Goal: Contribute content: Contribute content

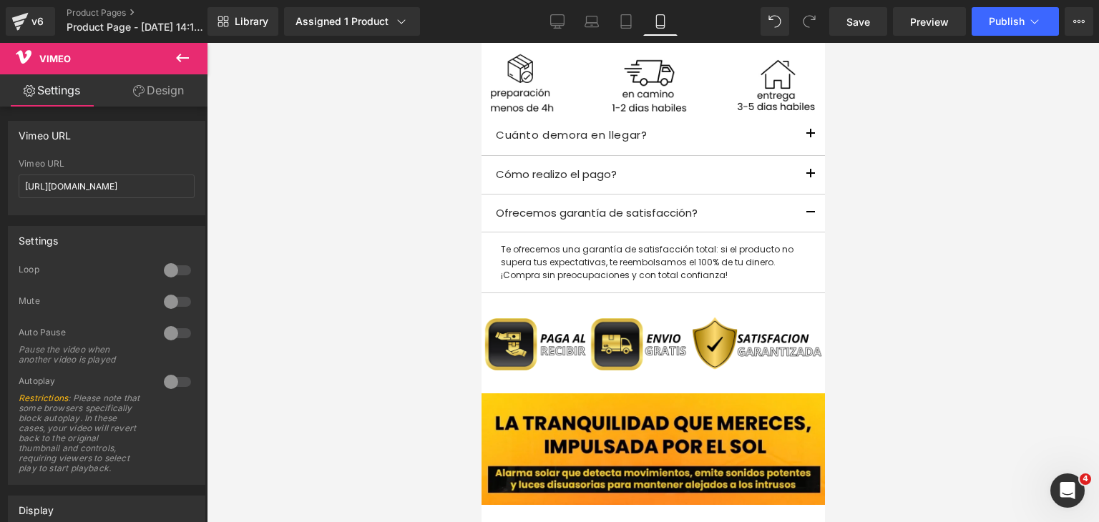
scroll to position [2358, 0]
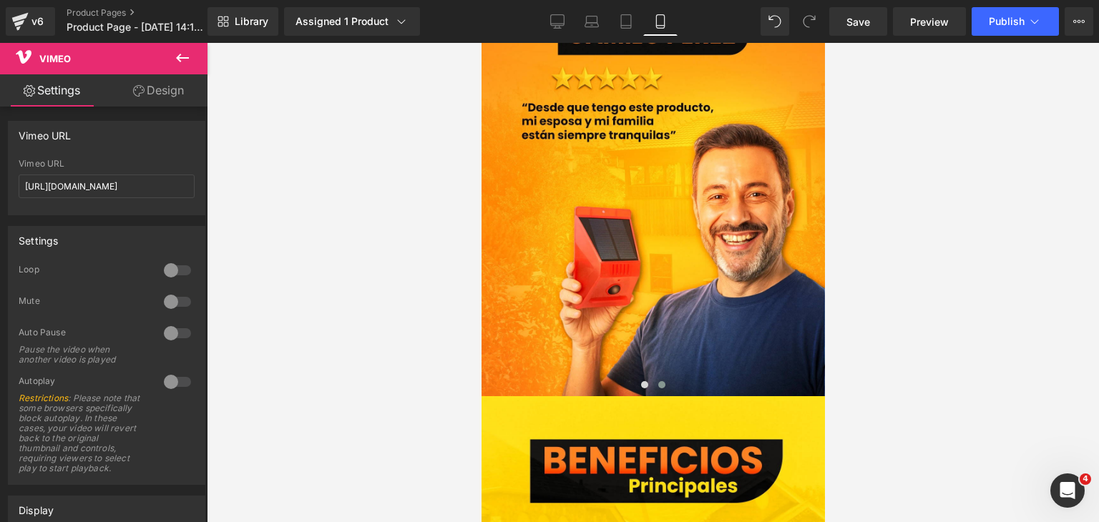
drag, startPoint x: 819, startPoint y: 112, endPoint x: 1322, endPoint y: 322, distance: 545.0
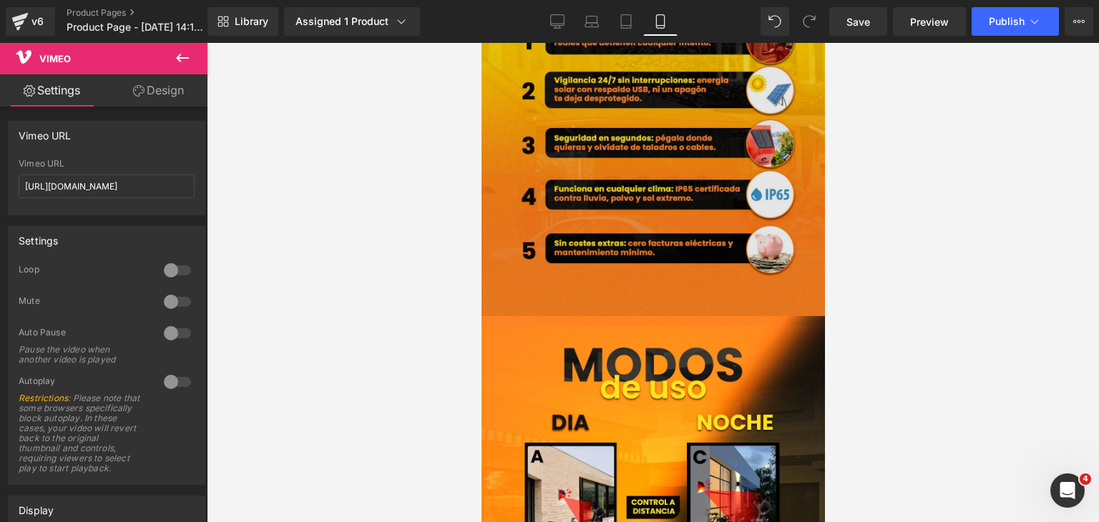
scroll to position [2859, 0]
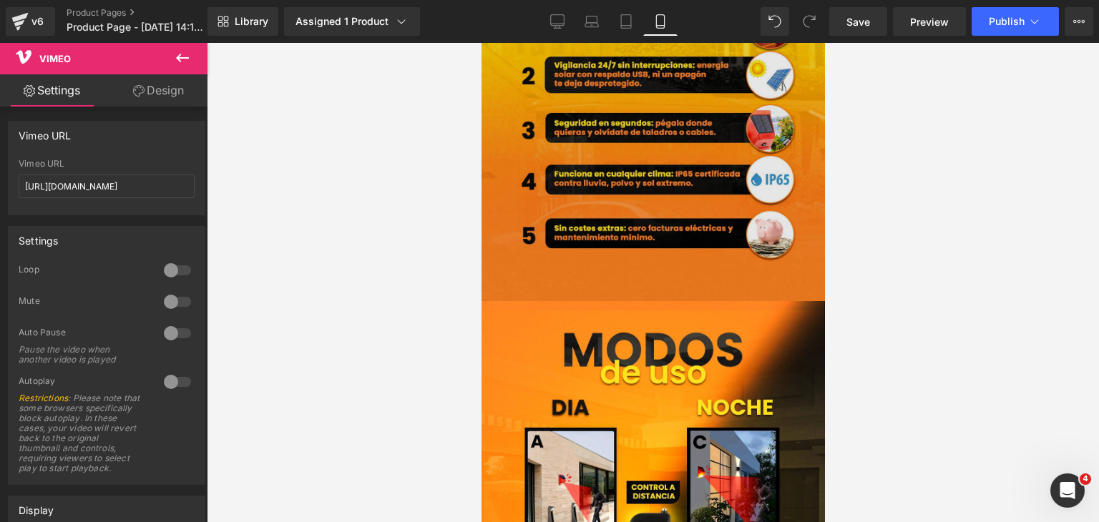
click at [629, 182] on img at bounding box center [652, 86] width 343 height 429
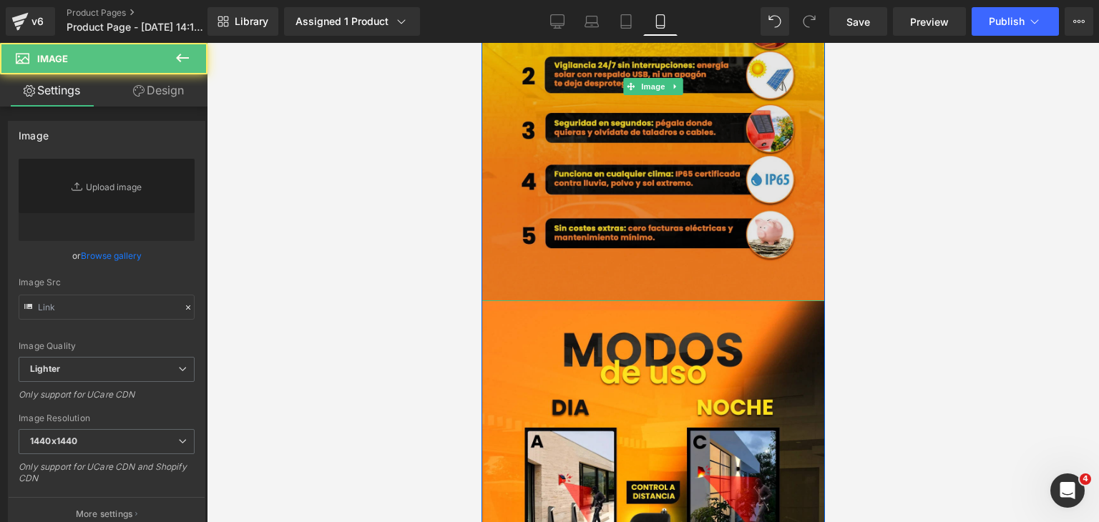
type input "[URL][DOMAIN_NAME]"
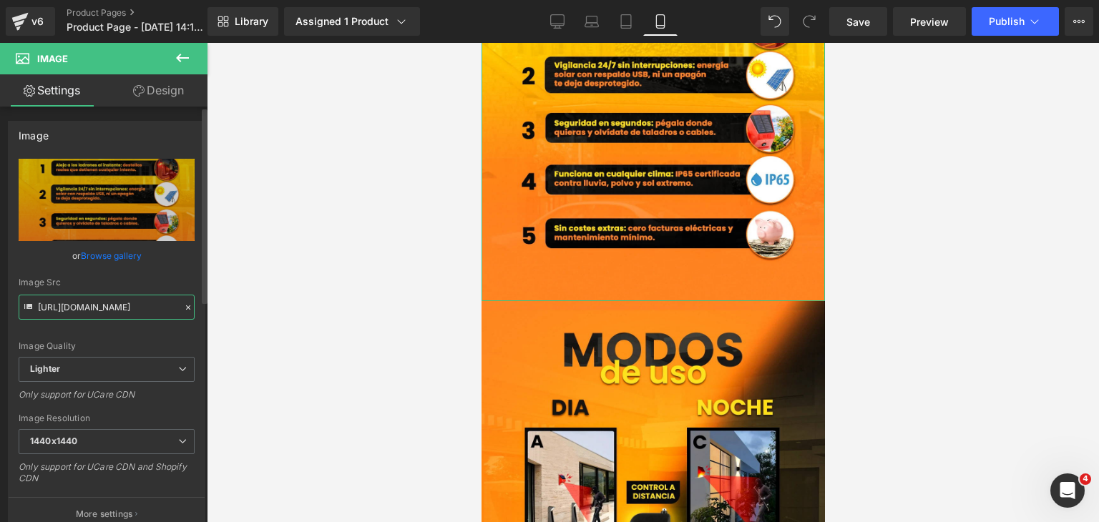
click at [120, 308] on input "[URL][DOMAIN_NAME]" at bounding box center [107, 307] width 176 height 25
click at [117, 308] on input "[URL][DOMAIN_NAME]" at bounding box center [107, 307] width 176 height 25
click at [112, 307] on input "[URL][DOMAIN_NAME]" at bounding box center [107, 307] width 176 height 25
click at [183, 304] on icon at bounding box center [188, 308] width 10 height 10
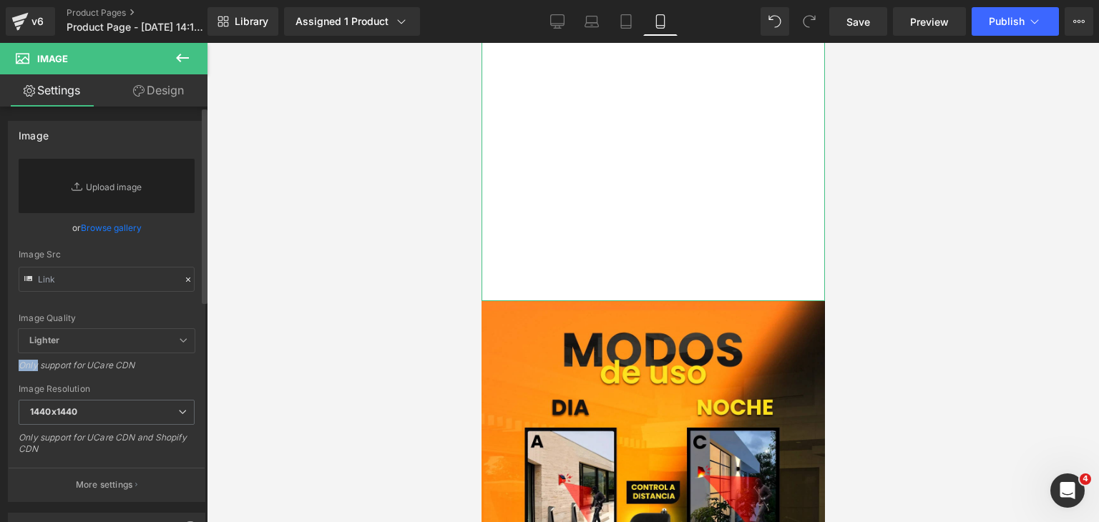
drag, startPoint x: 183, startPoint y: 304, endPoint x: 157, endPoint y: 307, distance: 26.6
click at [159, 307] on div "Image Quality Lighter Lightest Lighter Lighter Lightest Only support for UCare …" at bounding box center [107, 244] width 176 height 170
click at [84, 278] on input "text" at bounding box center [107, 279] width 176 height 25
paste input "[URL][DOMAIN_NAME]"
type input "[URL][DOMAIN_NAME]"
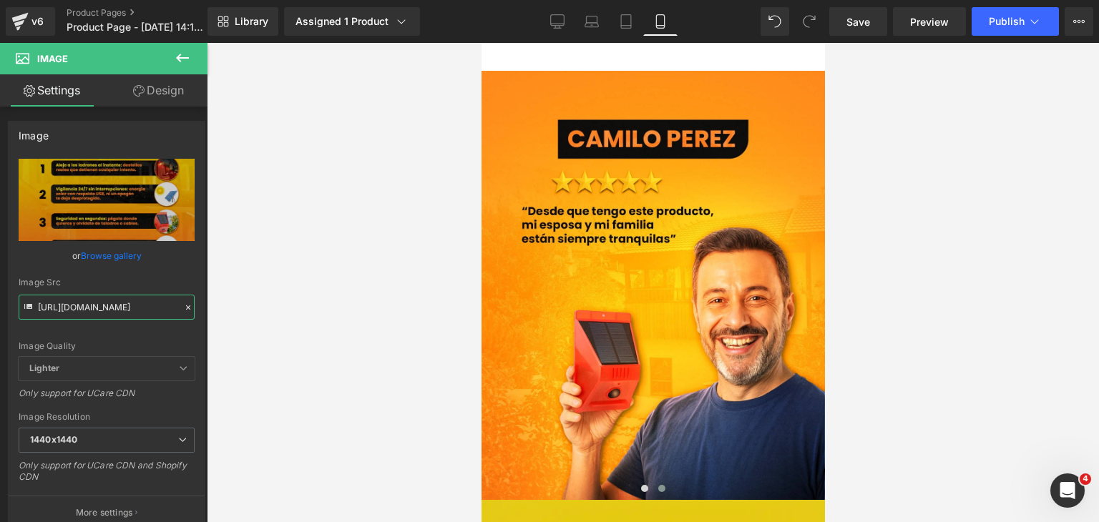
scroll to position [2215, 0]
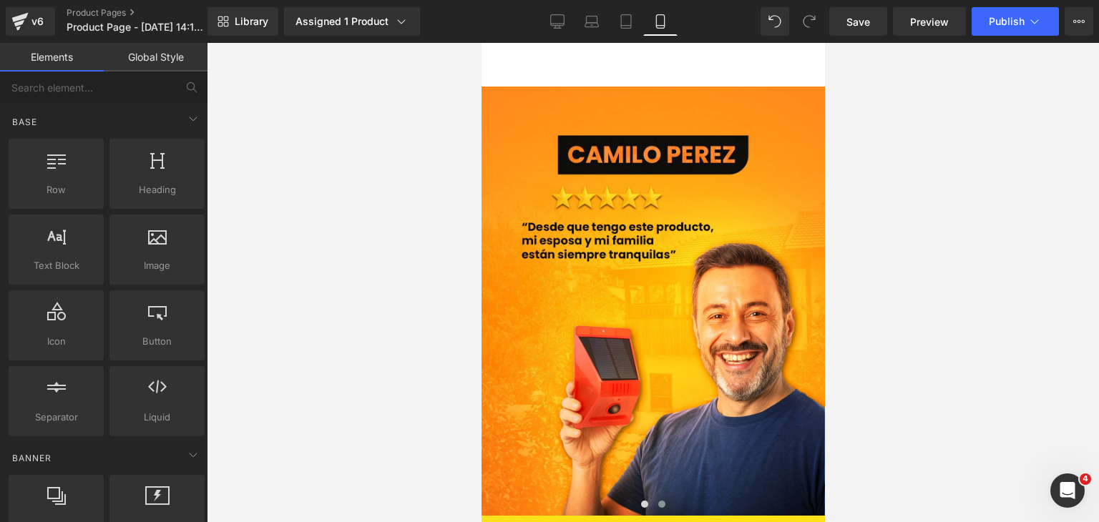
click at [920, 310] on div at bounding box center [653, 282] width 892 height 479
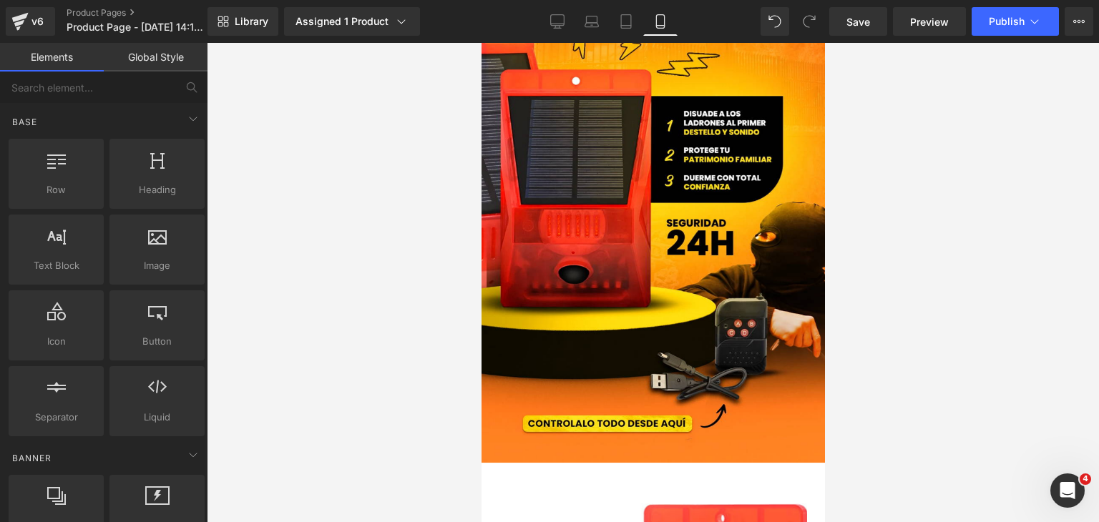
scroll to position [0, 0]
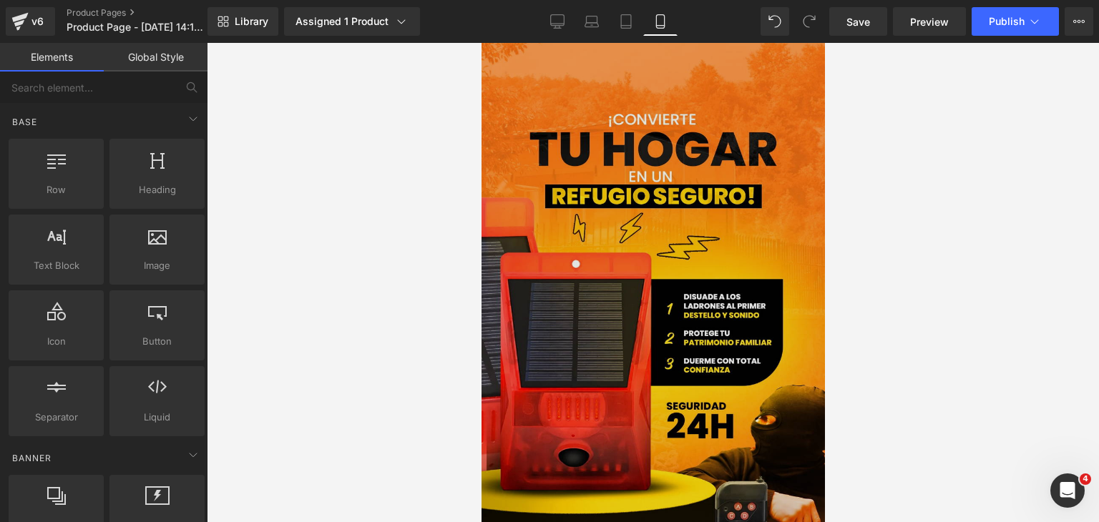
click at [697, 256] on img at bounding box center [652, 341] width 343 height 610
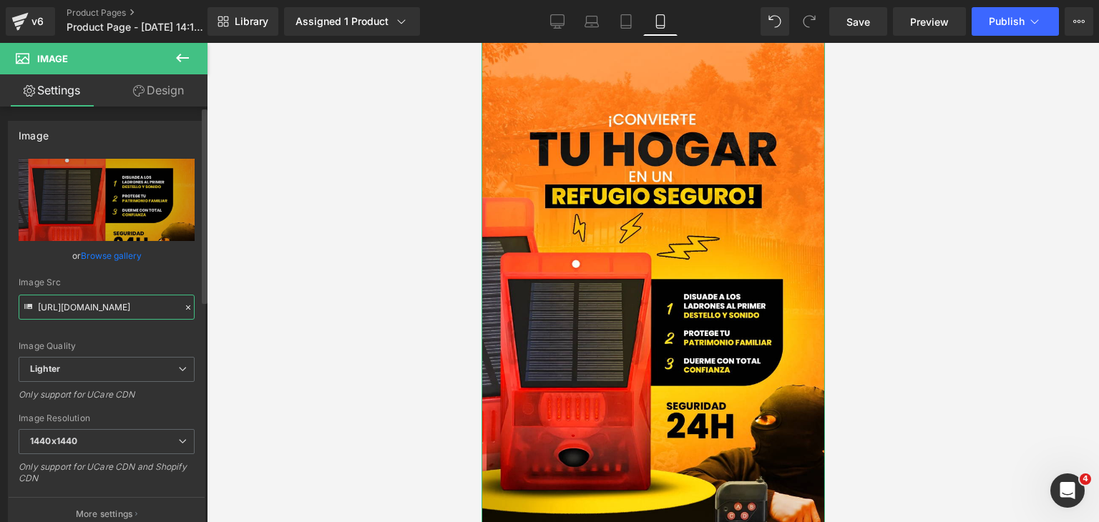
click at [107, 311] on input "[URL][DOMAIN_NAME]" at bounding box center [107, 307] width 176 height 25
type input "[URL][DOMAIN_NAME]"
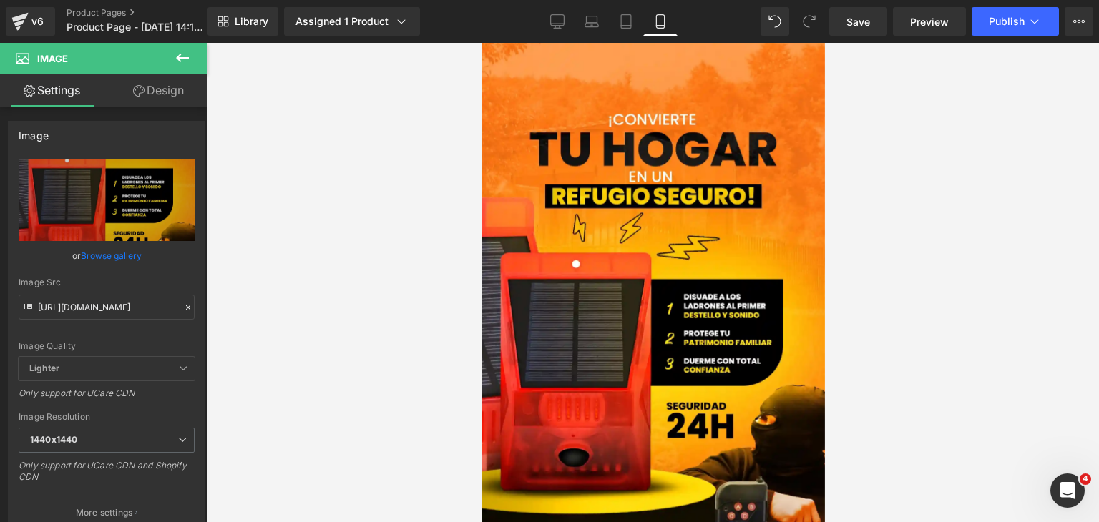
click at [232, 287] on div at bounding box center [653, 282] width 892 height 479
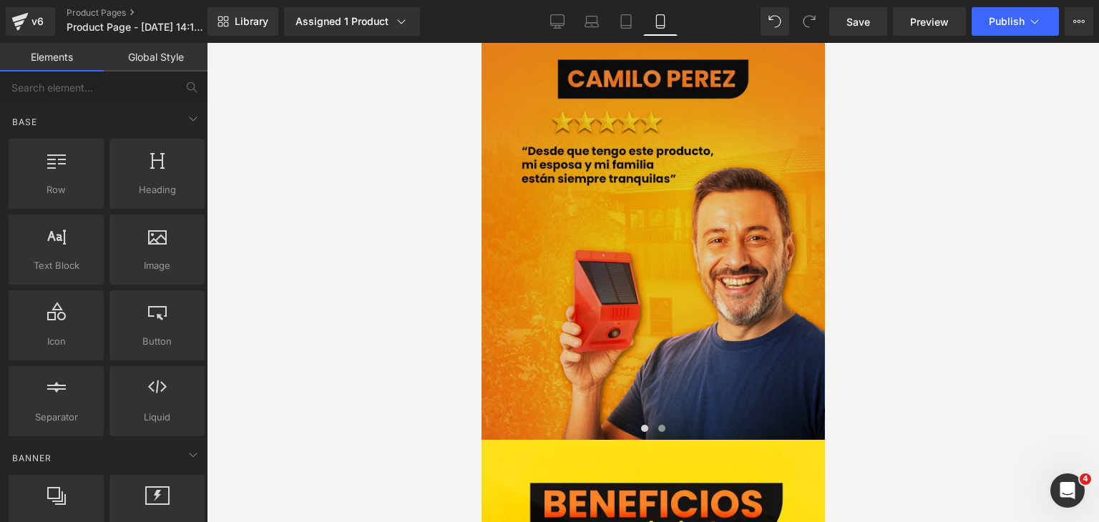
scroll to position [2289, 0]
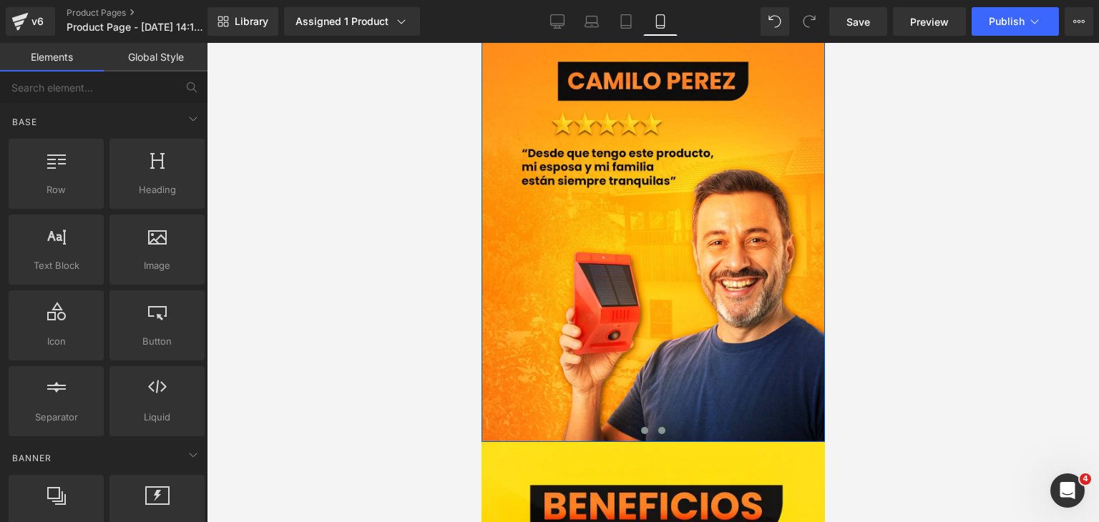
click at [636, 436] on button at bounding box center [643, 430] width 17 height 14
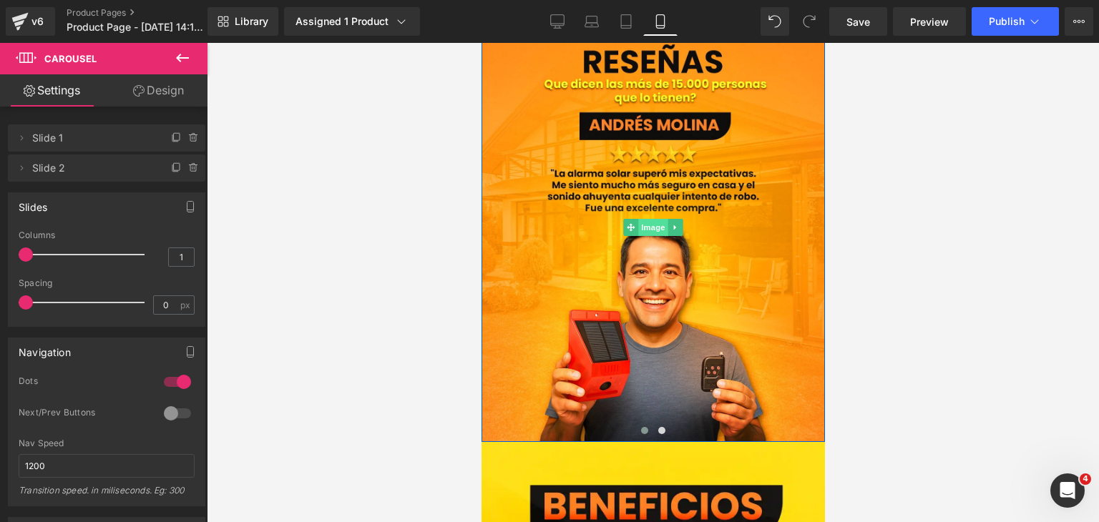
click at [650, 225] on span "Image" at bounding box center [652, 227] width 30 height 17
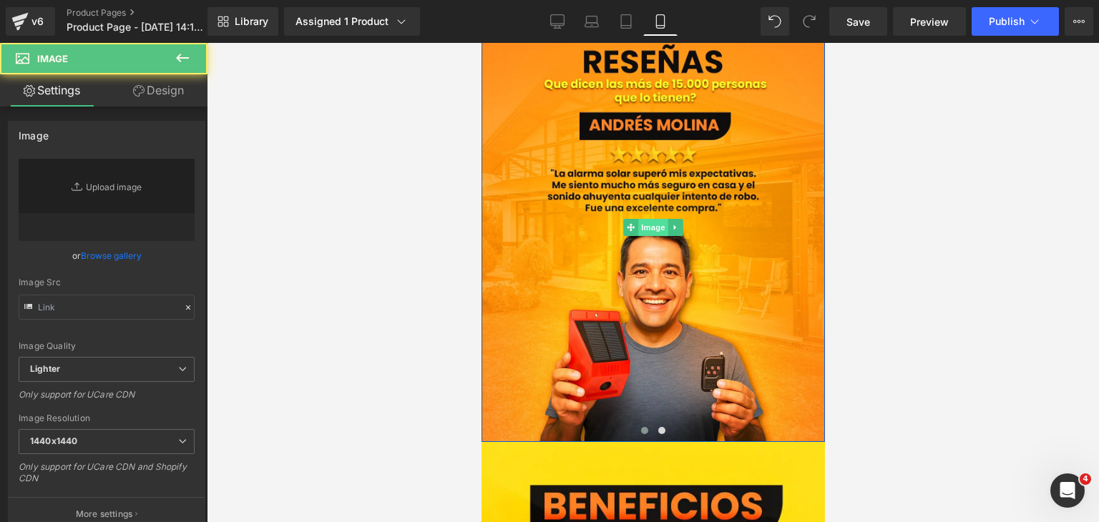
type input "[URL][DOMAIN_NAME]"
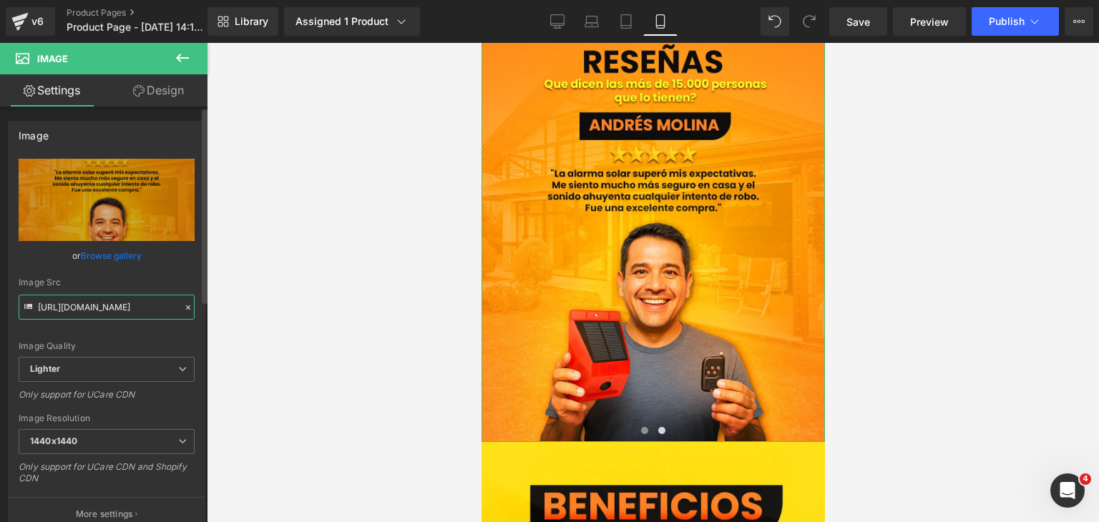
click at [134, 307] on input "[URL][DOMAIN_NAME]" at bounding box center [107, 307] width 176 height 25
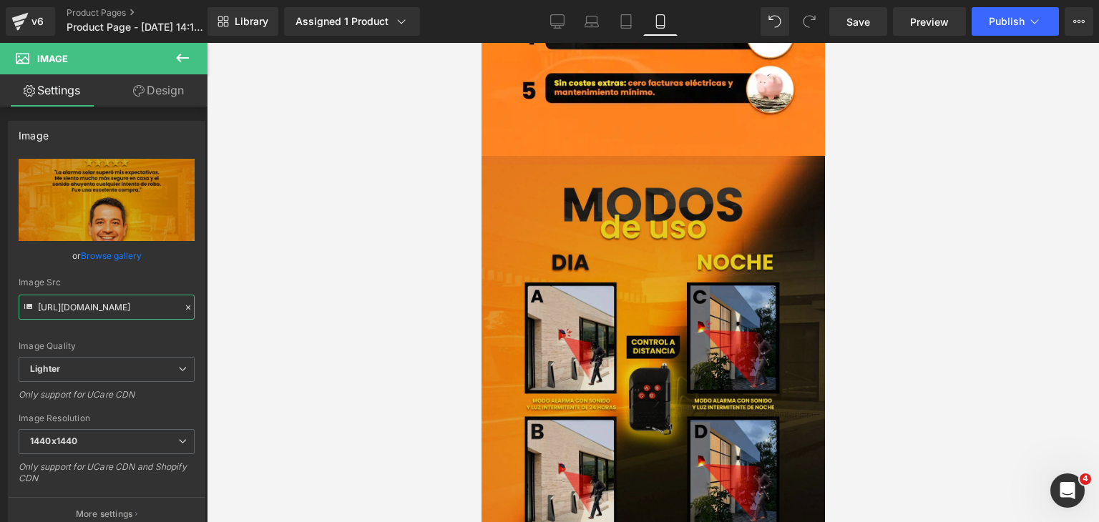
scroll to position [3290, 0]
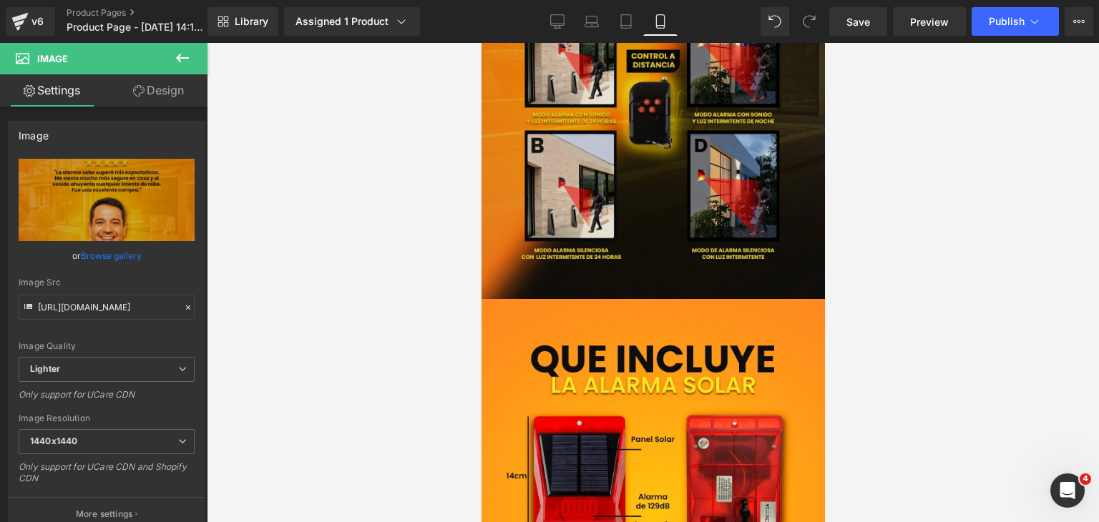
click at [670, 189] on img at bounding box center [652, 84] width 343 height 429
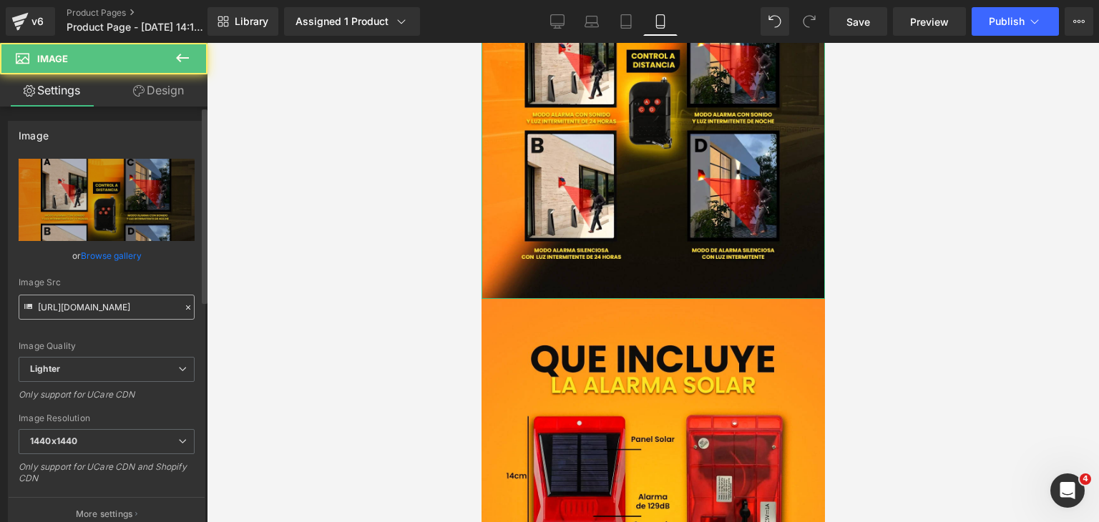
click at [137, 316] on input "[URL][DOMAIN_NAME]" at bounding box center [107, 307] width 176 height 25
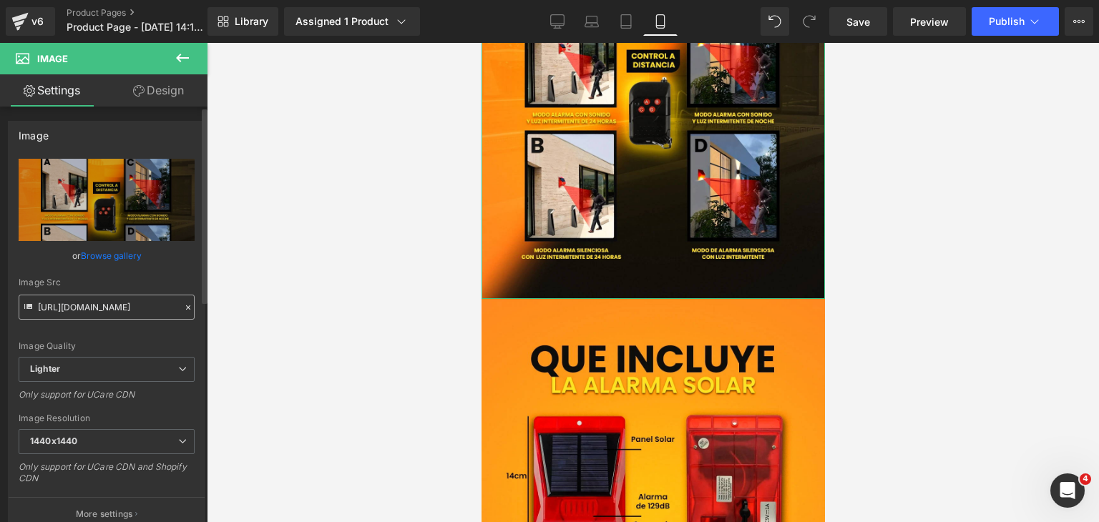
click at [137, 316] on input "[URL][DOMAIN_NAME]" at bounding box center [107, 307] width 176 height 25
type input "[URL][DOMAIN_NAME]"
click at [310, 288] on div at bounding box center [653, 282] width 892 height 479
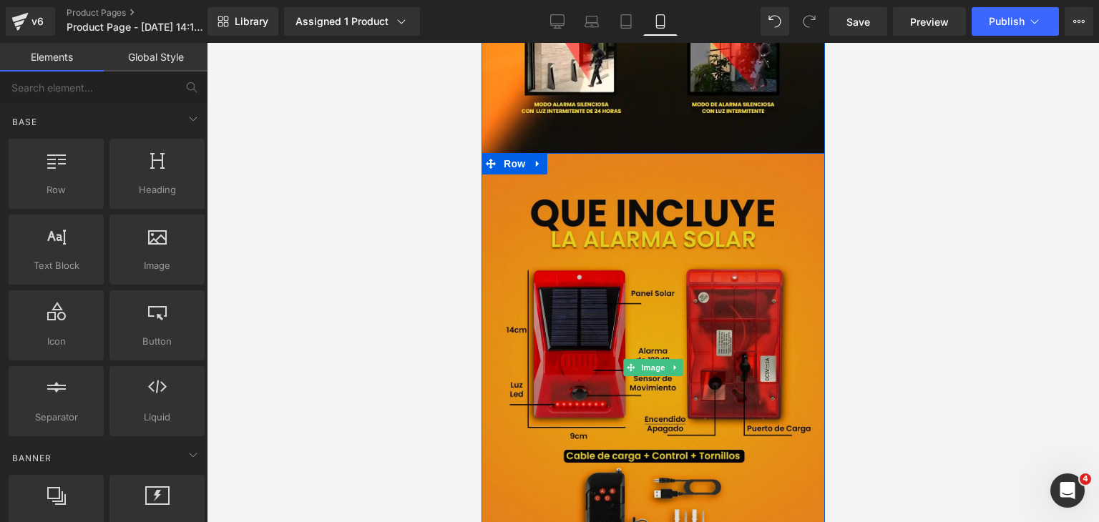
scroll to position [3433, 0]
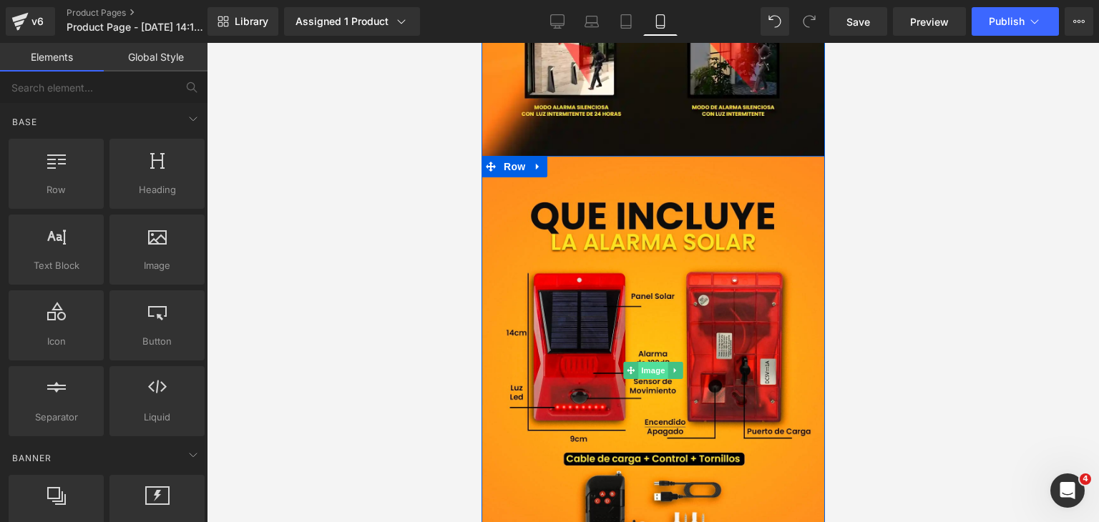
click at [649, 369] on span "Image" at bounding box center [652, 370] width 30 height 17
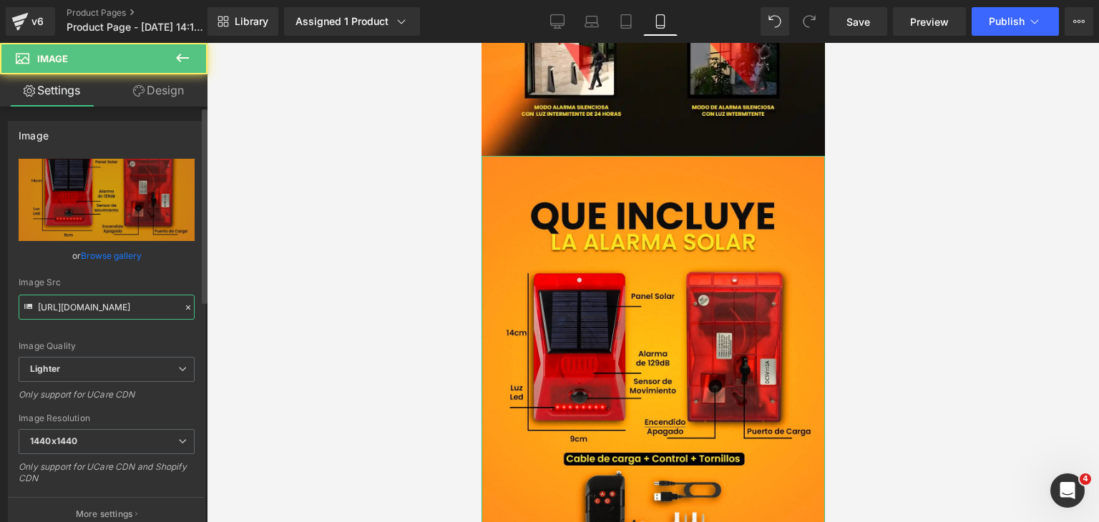
click at [163, 312] on input "[URL][DOMAIN_NAME]" at bounding box center [107, 307] width 176 height 25
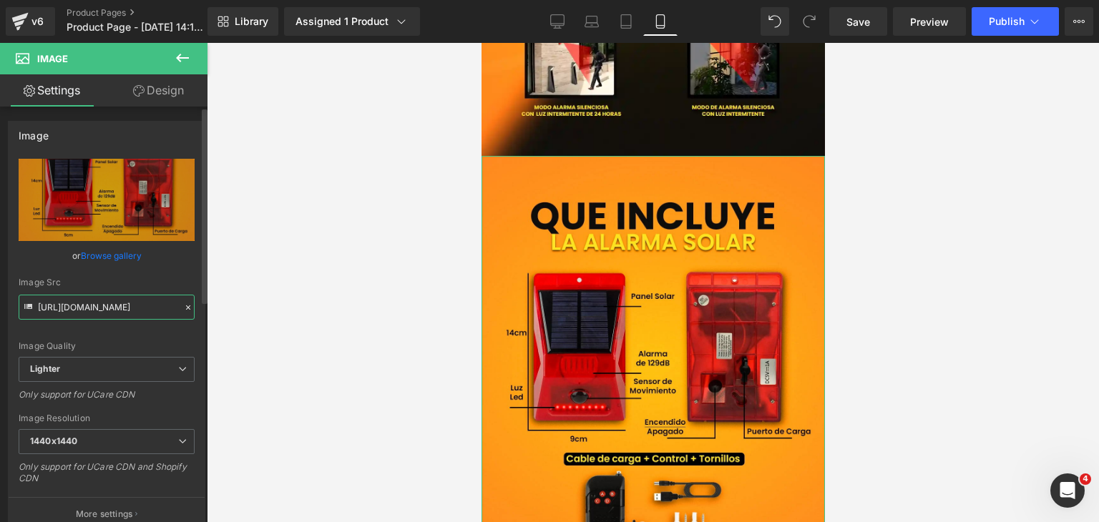
click at [163, 312] on input "[URL][DOMAIN_NAME]" at bounding box center [107, 307] width 176 height 25
paste input "[DOMAIN_NAME][URL]"
type input "[URL][DOMAIN_NAME]"
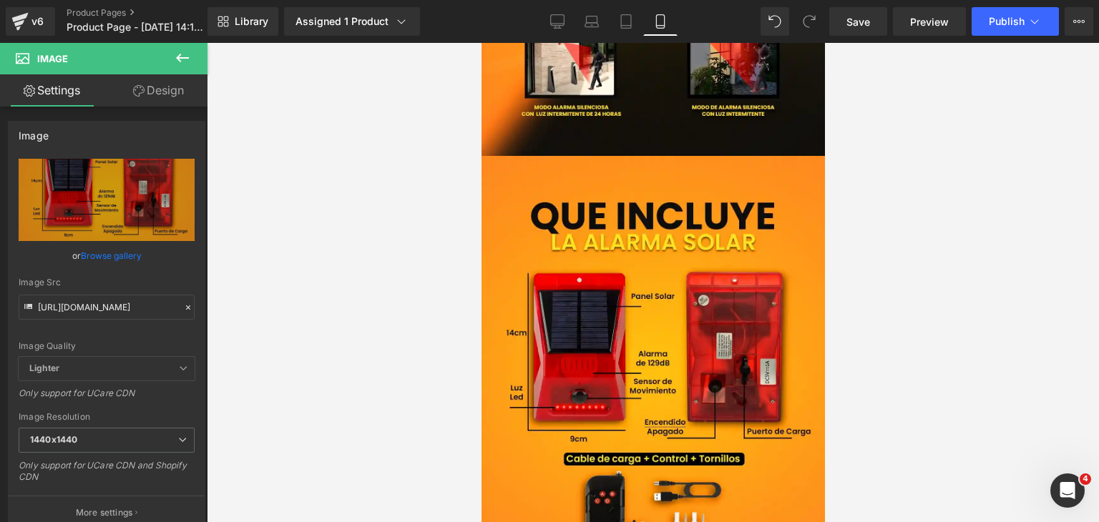
click at [360, 323] on div at bounding box center [653, 282] width 892 height 479
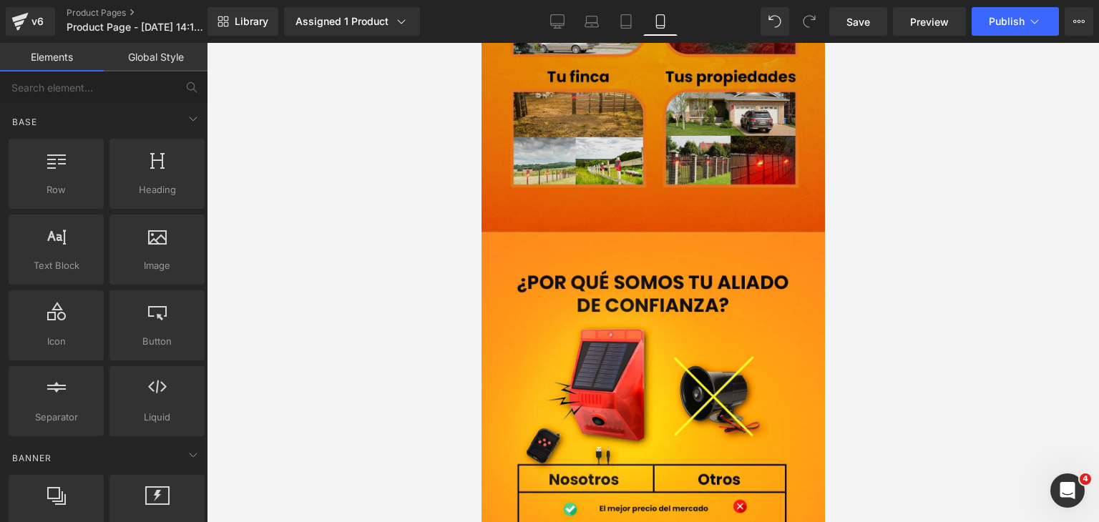
scroll to position [4220, 0]
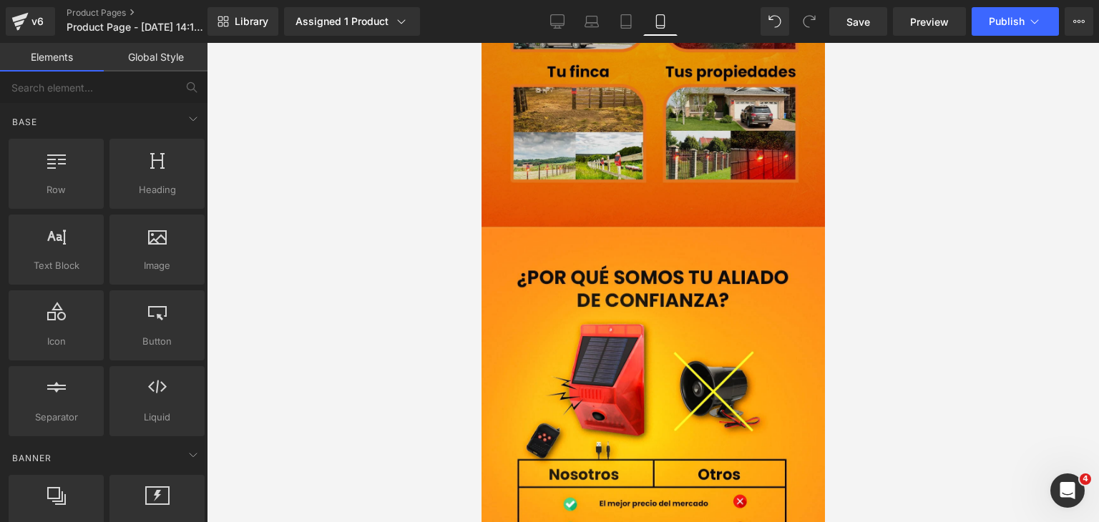
click at [662, 127] on img at bounding box center [652, 12] width 343 height 429
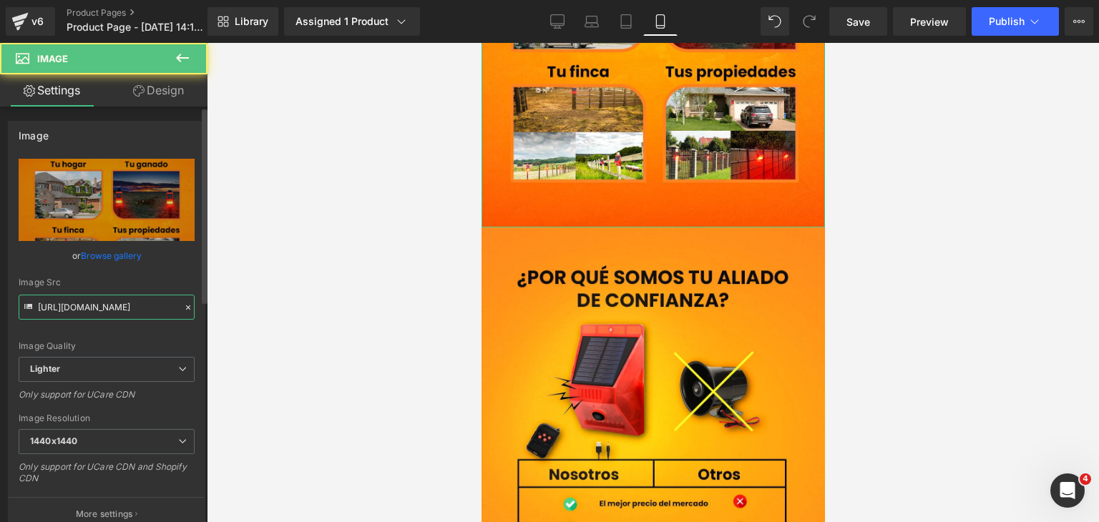
click at [147, 307] on input "[URL][DOMAIN_NAME]" at bounding box center [107, 307] width 176 height 25
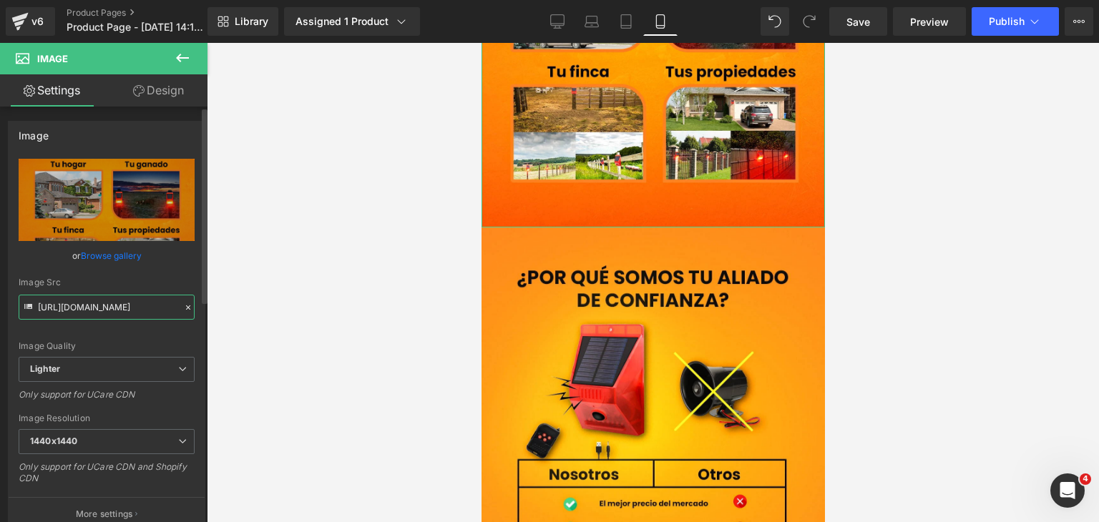
click at [147, 307] on input "[URL][DOMAIN_NAME]" at bounding box center [107, 307] width 176 height 25
paste input "[DOMAIN_NAME][URL]"
type input "[URL][DOMAIN_NAME]"
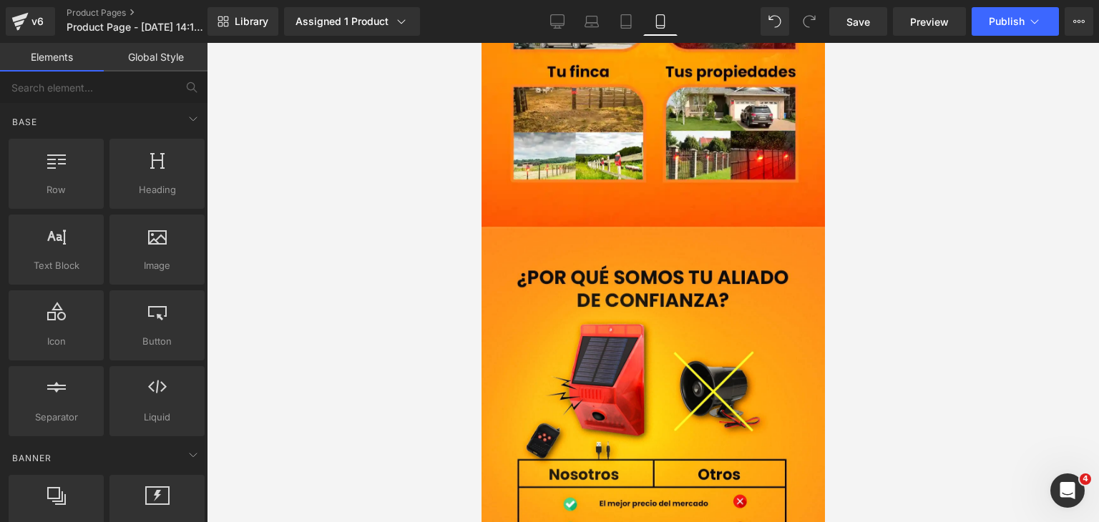
click at [275, 304] on div at bounding box center [653, 282] width 892 height 479
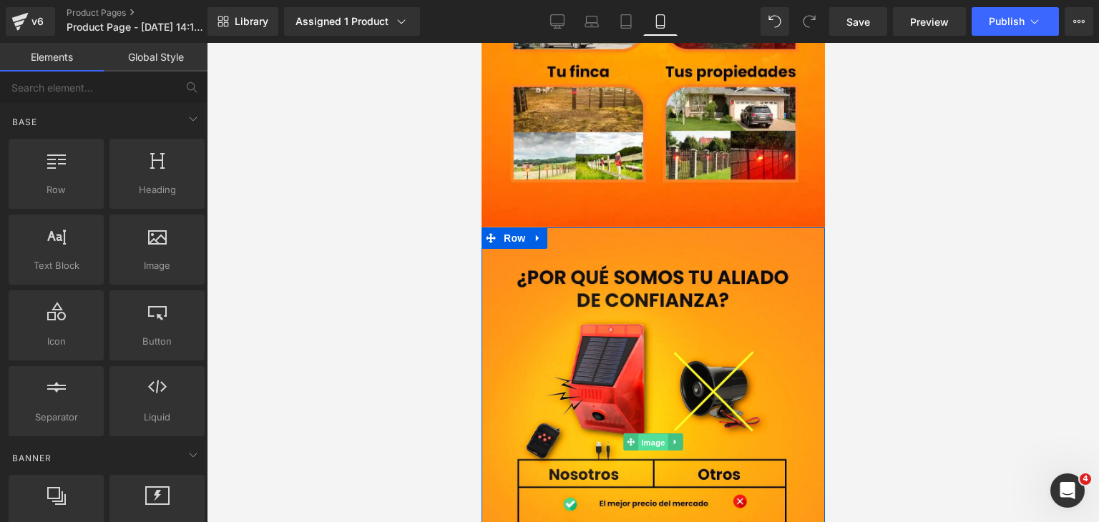
click at [656, 434] on span "Image" at bounding box center [652, 442] width 30 height 17
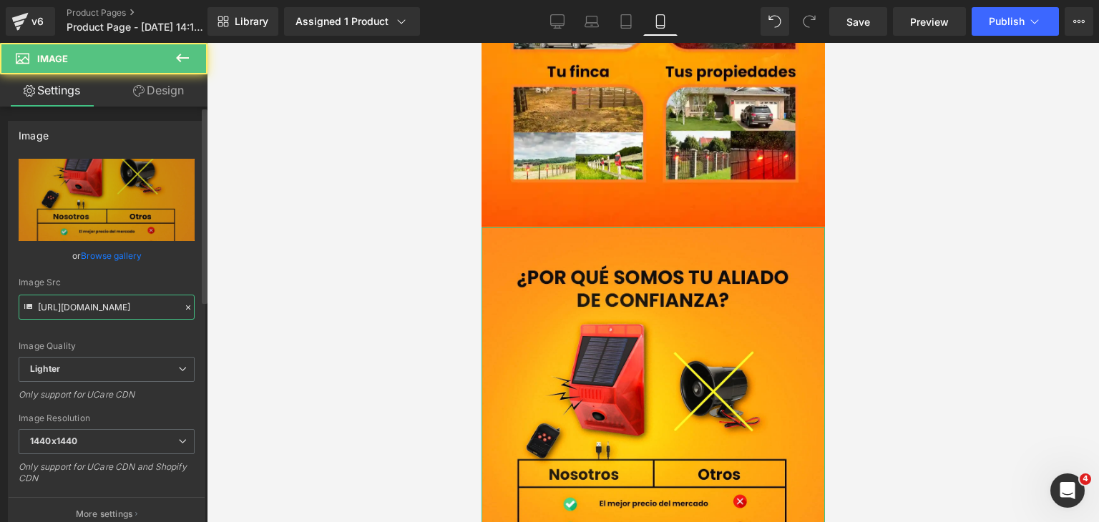
click at [108, 309] on input "[URL][DOMAIN_NAME]" at bounding box center [107, 307] width 176 height 25
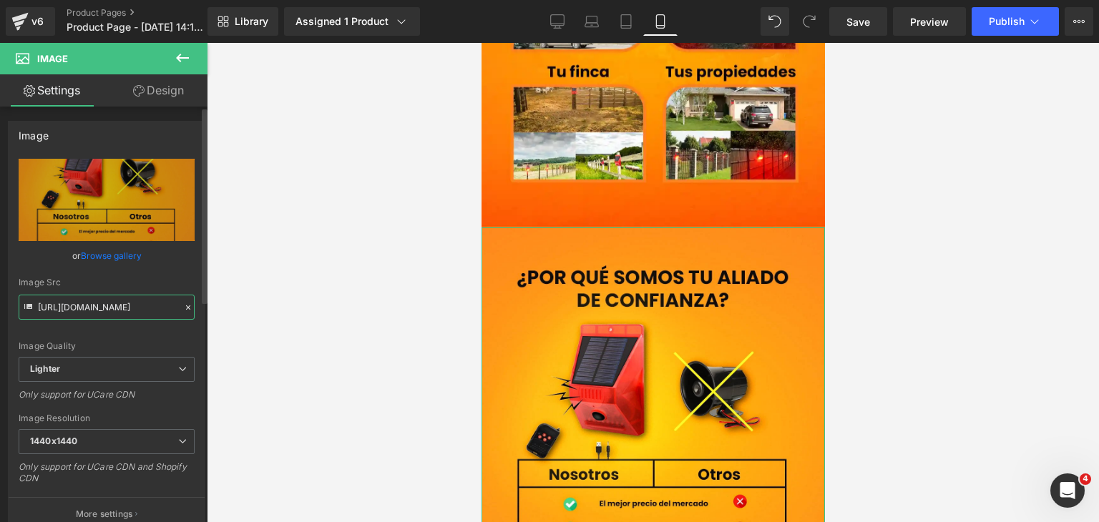
click at [108, 309] on input "[URL][DOMAIN_NAME]" at bounding box center [107, 307] width 176 height 25
paste input "[DOMAIN_NAME][URL]"
type input "[URL][DOMAIN_NAME]"
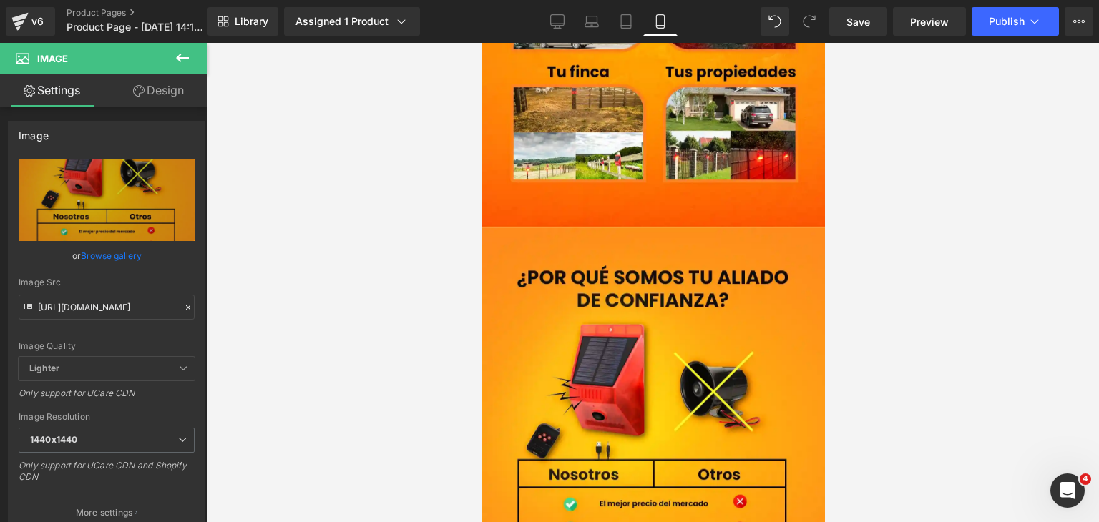
click at [300, 310] on div at bounding box center [653, 282] width 892 height 479
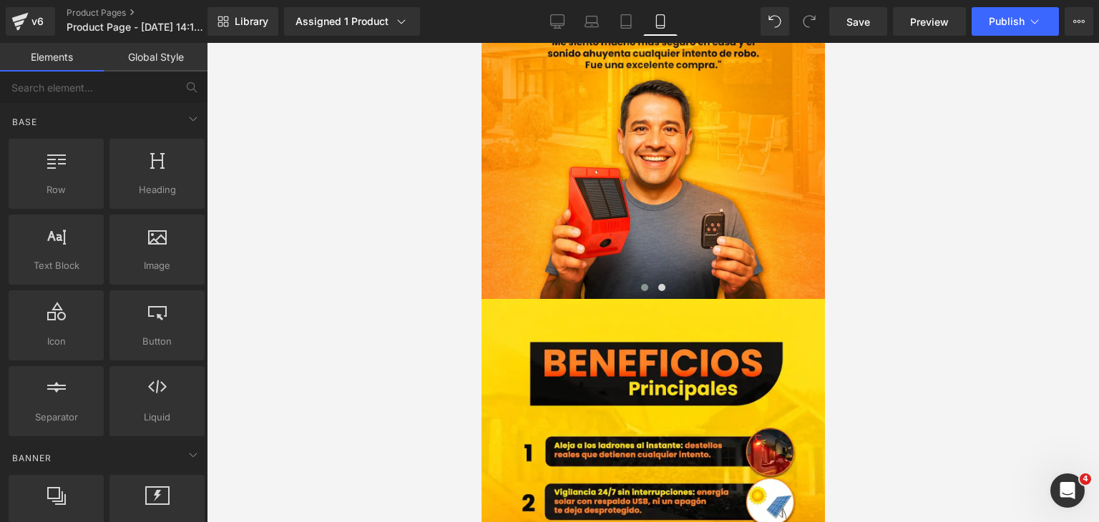
scroll to position [2146, 0]
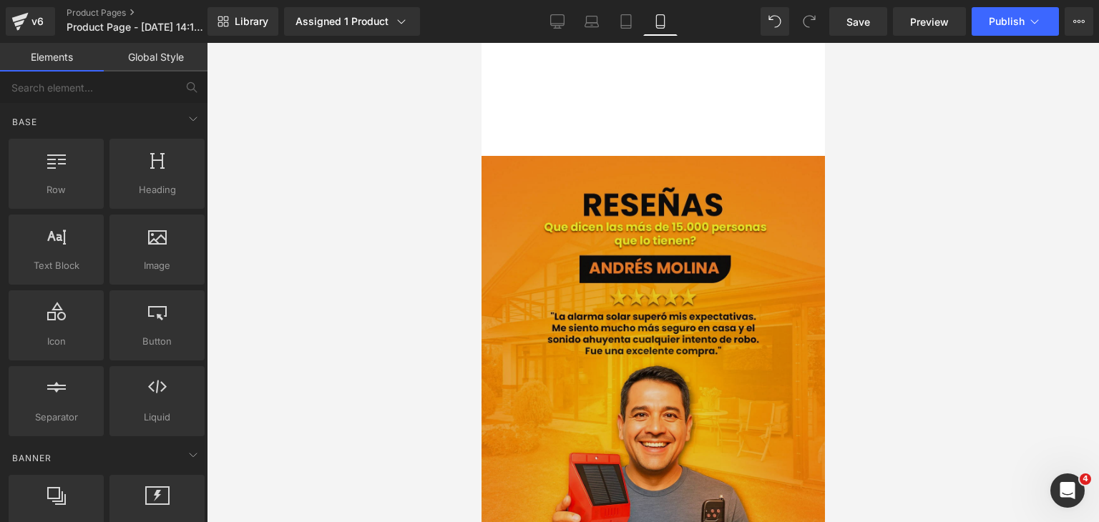
click at [660, 405] on img at bounding box center [652, 370] width 343 height 429
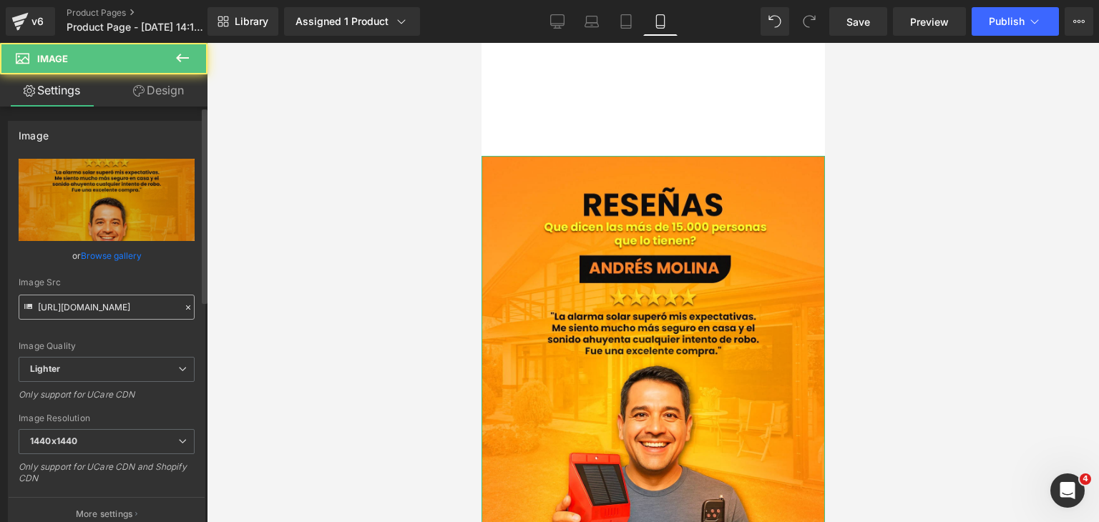
click at [107, 310] on input "[URL][DOMAIN_NAME]" at bounding box center [107, 307] width 176 height 25
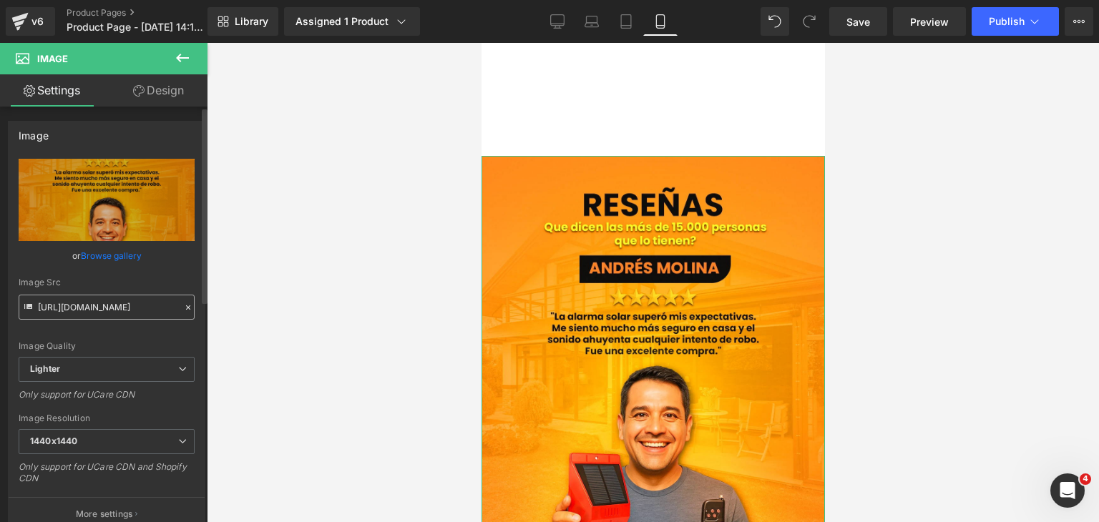
click at [107, 310] on input "[URL][DOMAIN_NAME]" at bounding box center [107, 307] width 176 height 25
type input "[URL][DOMAIN_NAME]"
click at [378, 327] on div at bounding box center [653, 282] width 892 height 479
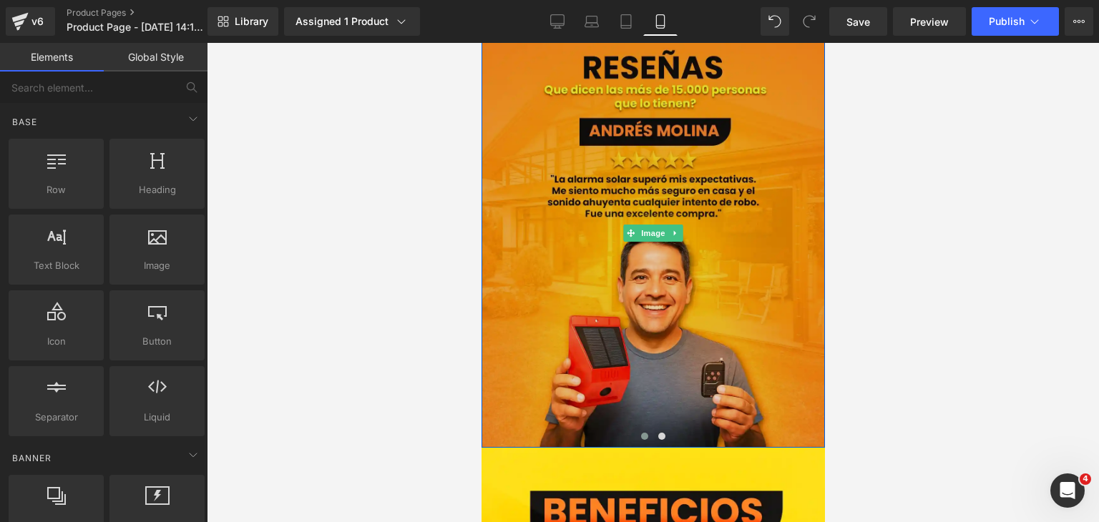
scroll to position [2289, 0]
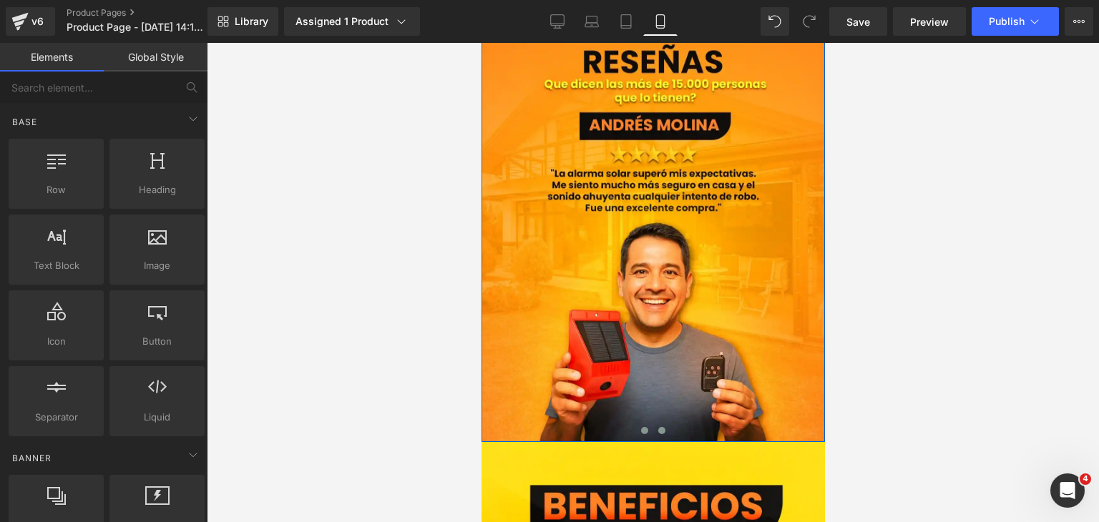
click at [653, 436] on button at bounding box center [660, 430] width 17 height 14
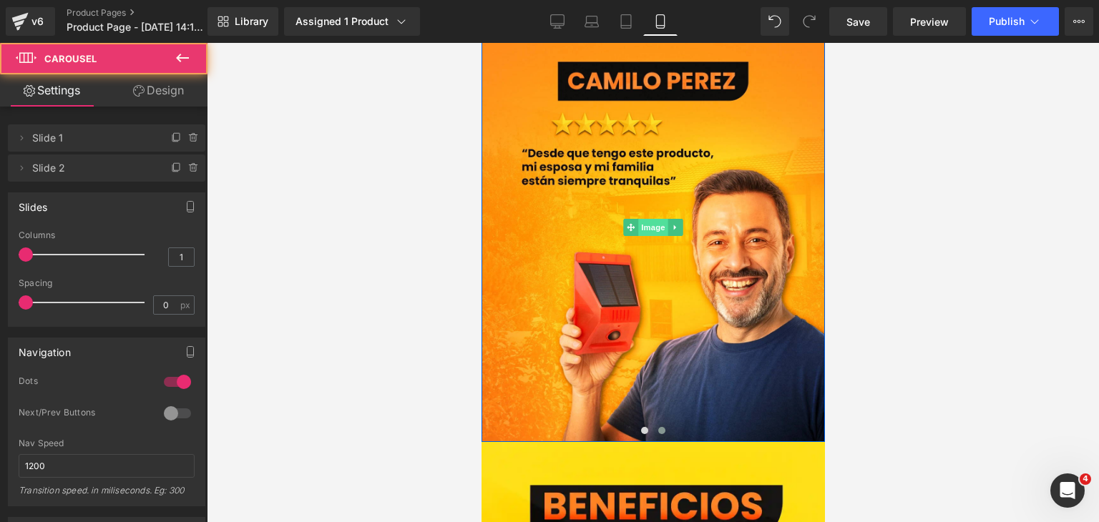
click at [644, 227] on span "Image" at bounding box center [652, 227] width 30 height 17
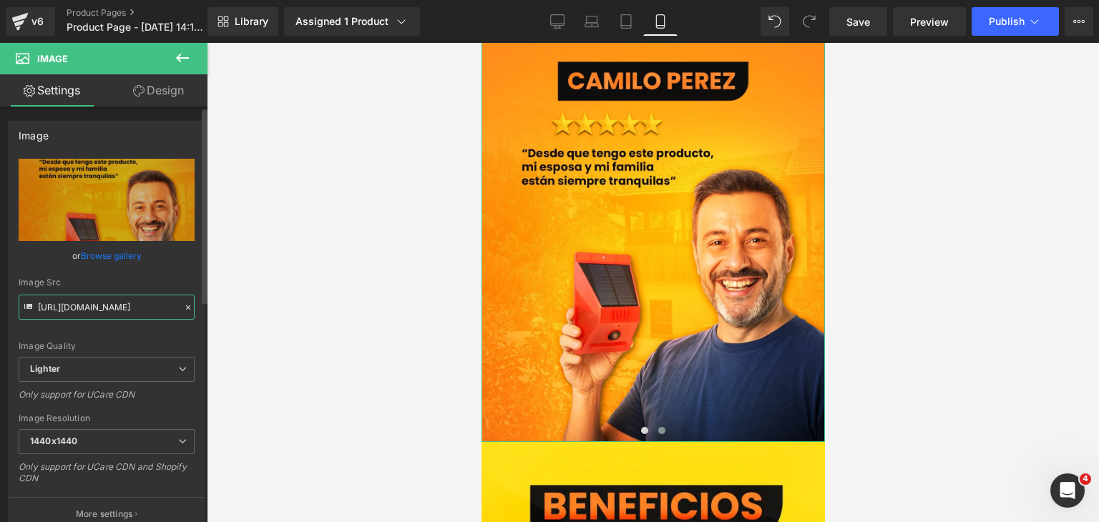
click at [88, 308] on input "[URL][DOMAIN_NAME]" at bounding box center [107, 307] width 176 height 25
paste input "[DOMAIN_NAME][URL]"
type input "[URL][DOMAIN_NAME]"
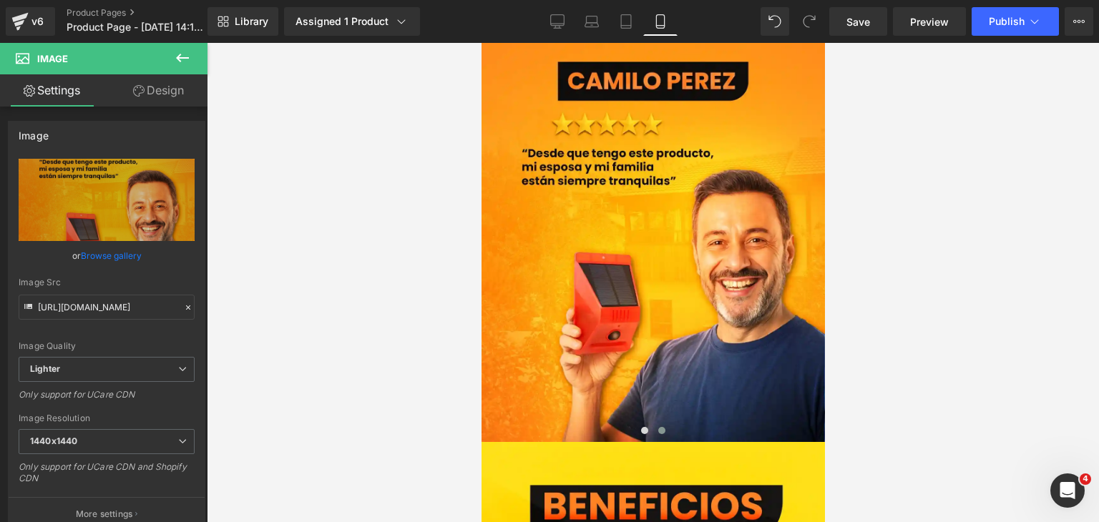
scroll to position [0, 0]
click at [259, 301] on div at bounding box center [653, 282] width 892 height 479
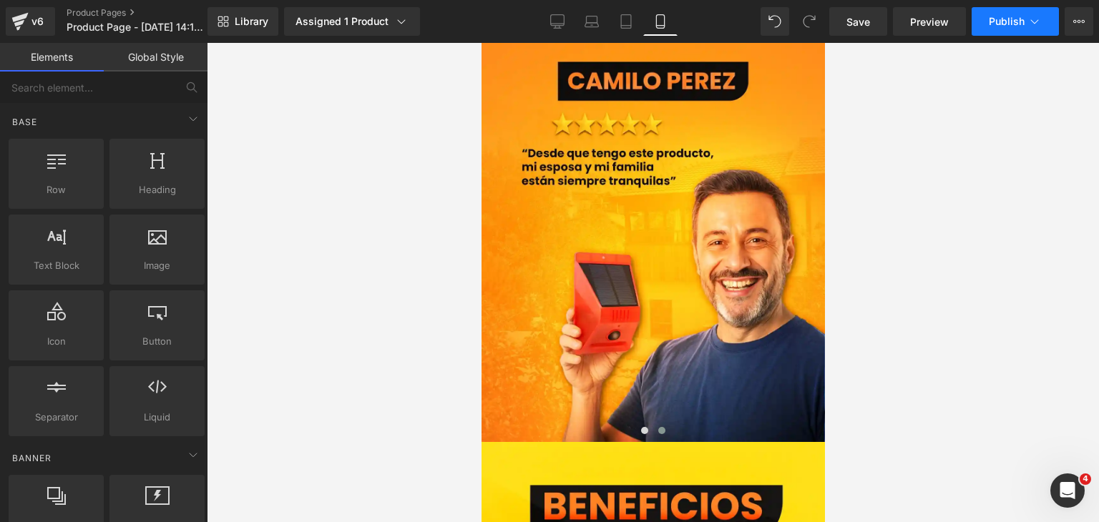
click at [1013, 24] on span "Publish" at bounding box center [1006, 21] width 36 height 11
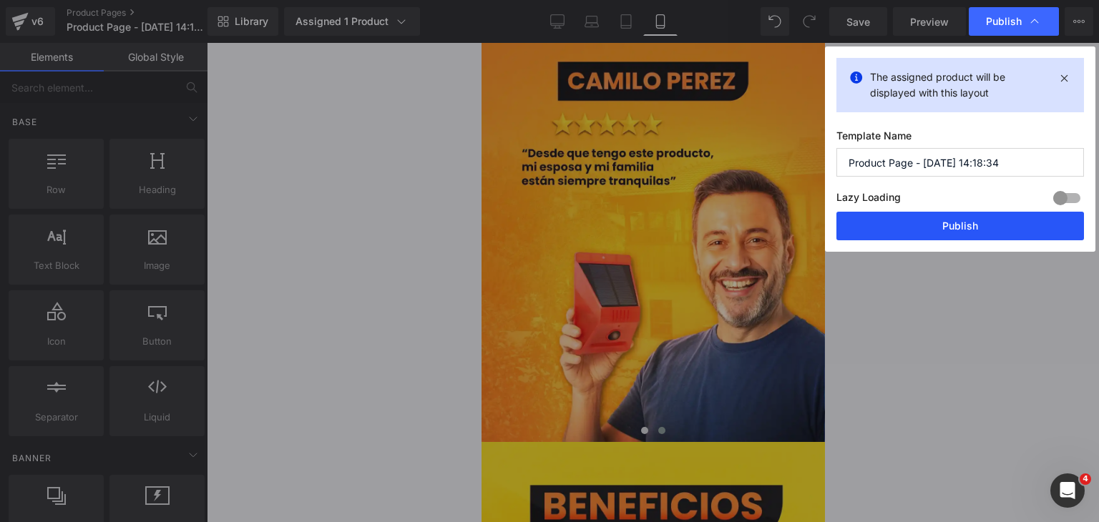
click at [988, 229] on button "Publish" at bounding box center [959, 226] width 247 height 29
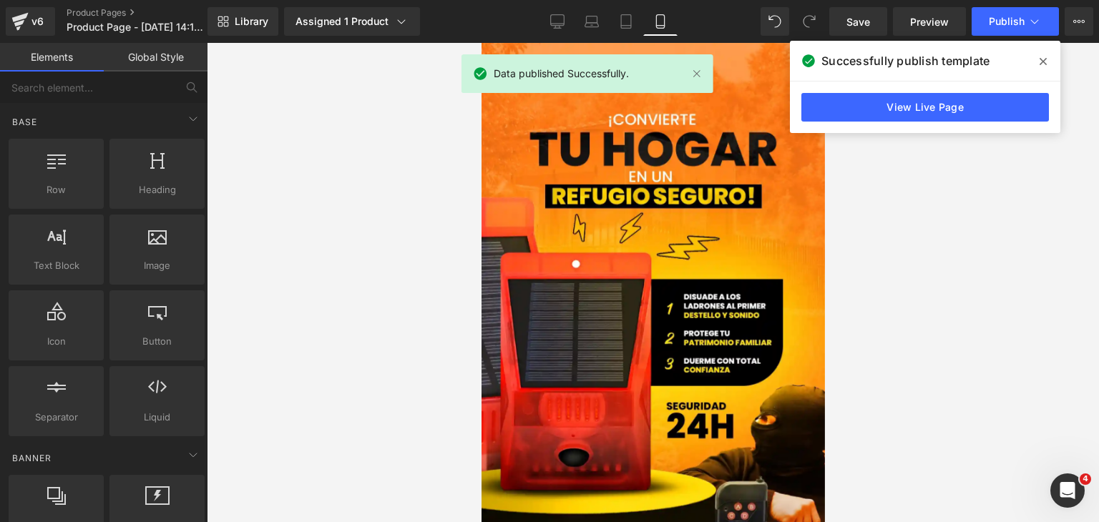
click at [1031, 188] on div at bounding box center [653, 282] width 892 height 479
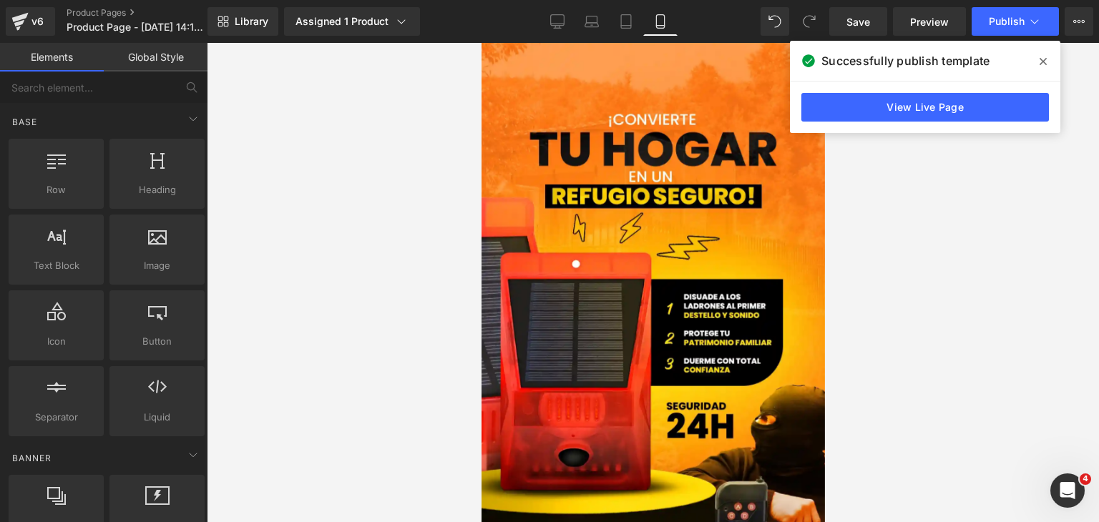
click at [1043, 63] on icon at bounding box center [1042, 61] width 7 height 11
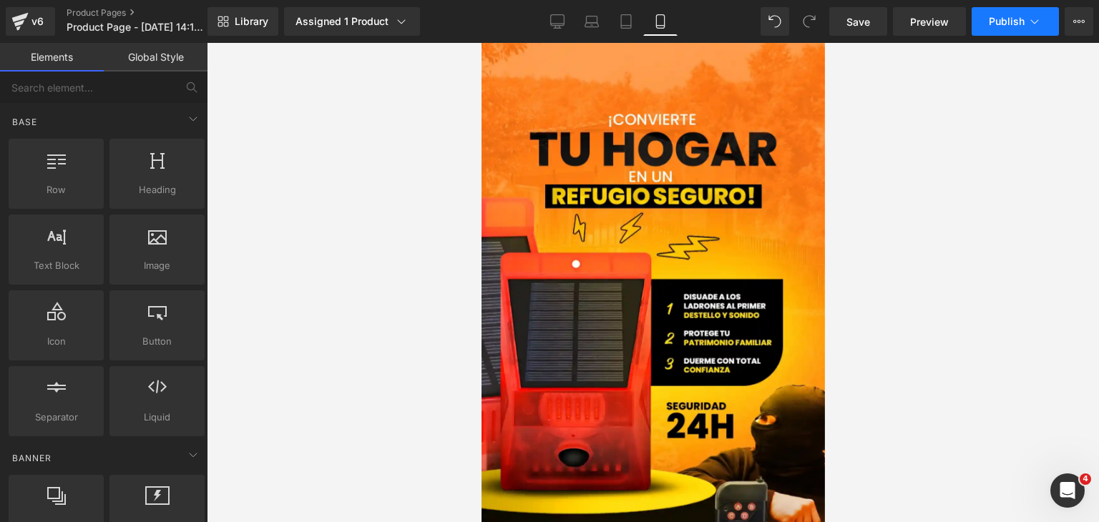
click at [1013, 19] on span "Publish" at bounding box center [1006, 21] width 36 height 11
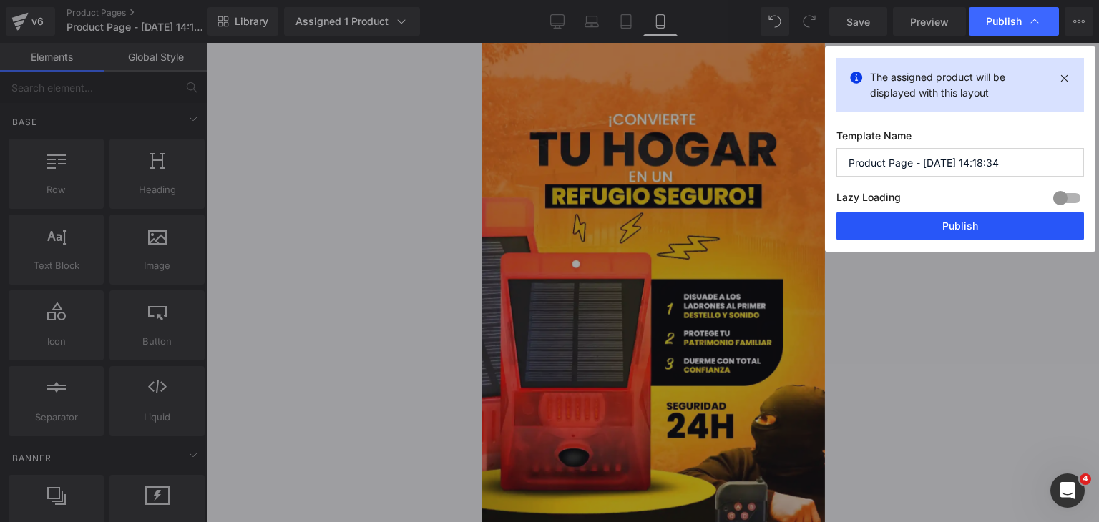
click at [951, 219] on button "Publish" at bounding box center [959, 226] width 247 height 29
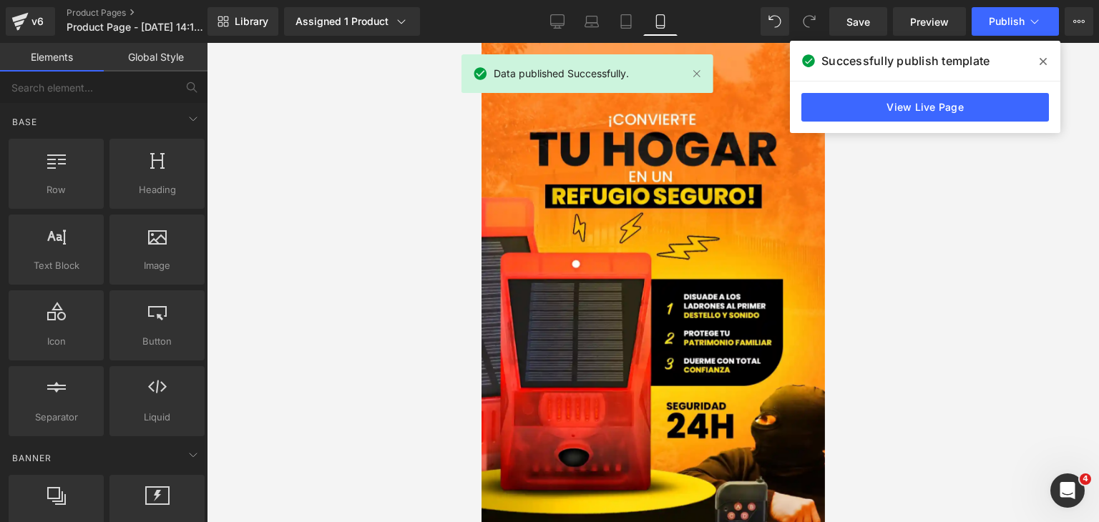
click at [1039, 58] on icon at bounding box center [1042, 61] width 7 height 11
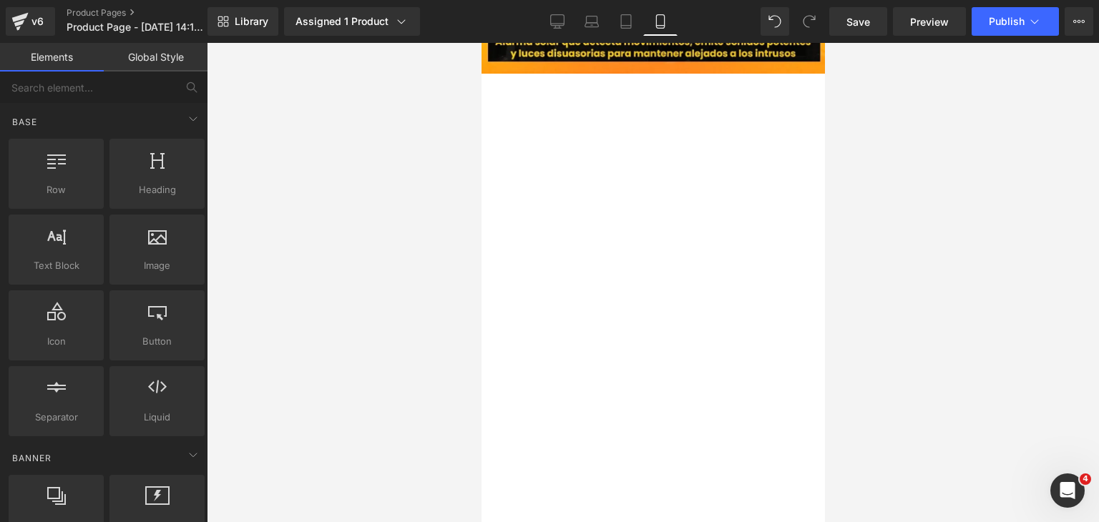
scroll to position [1340, 0]
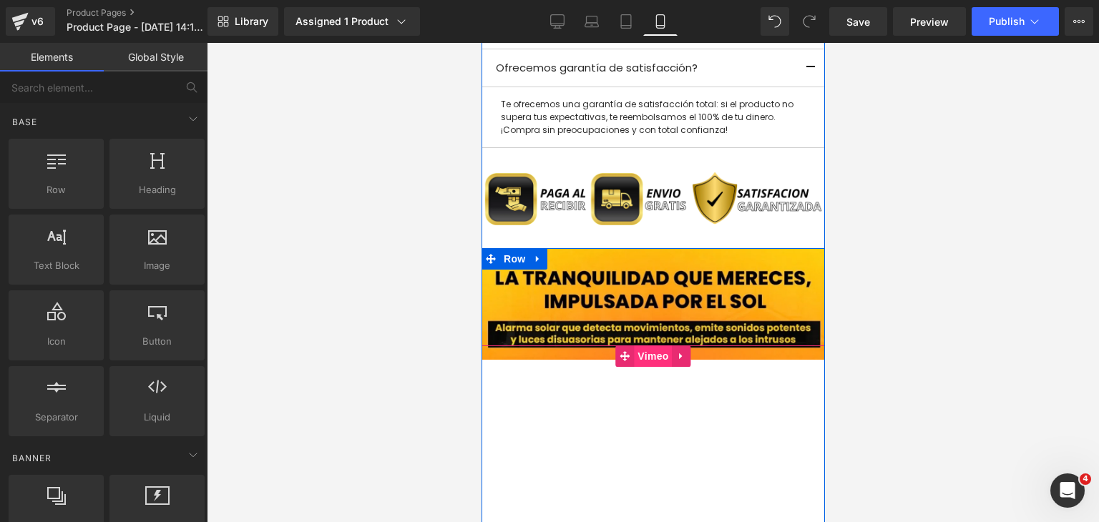
click at [647, 348] on span "Vimeo" at bounding box center [652, 355] width 38 height 21
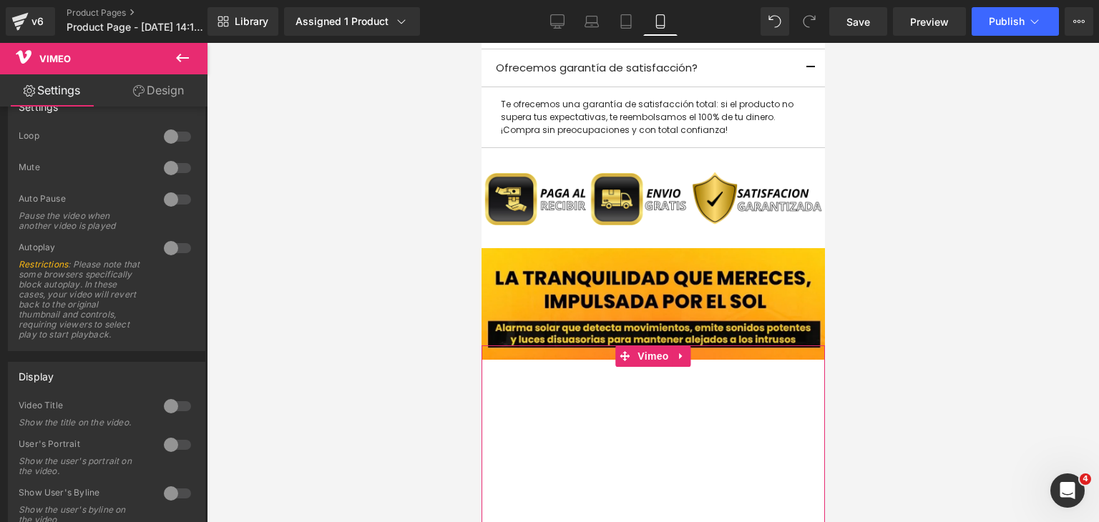
scroll to position [286, 0]
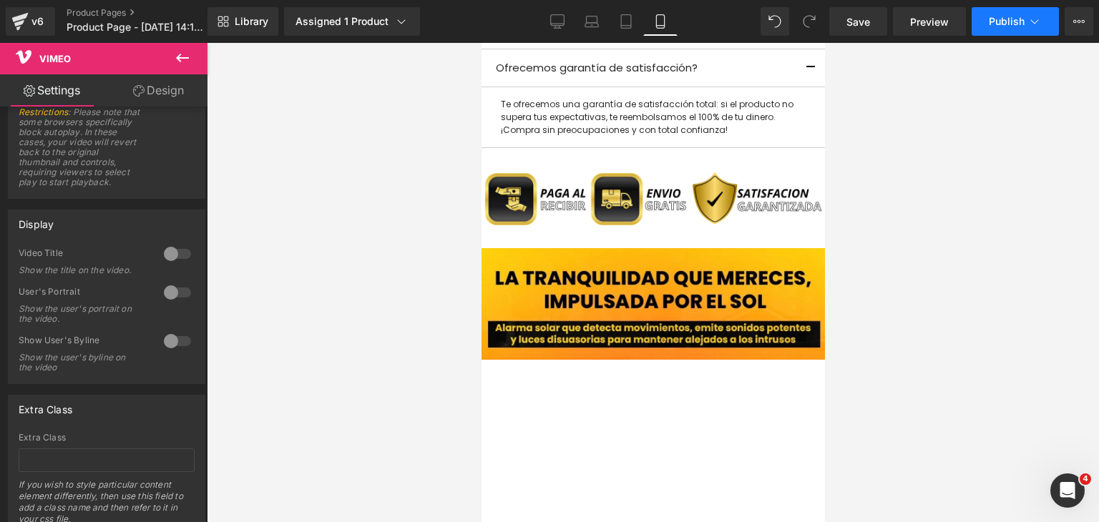
click at [1046, 22] on button "Publish" at bounding box center [1014, 21] width 87 height 29
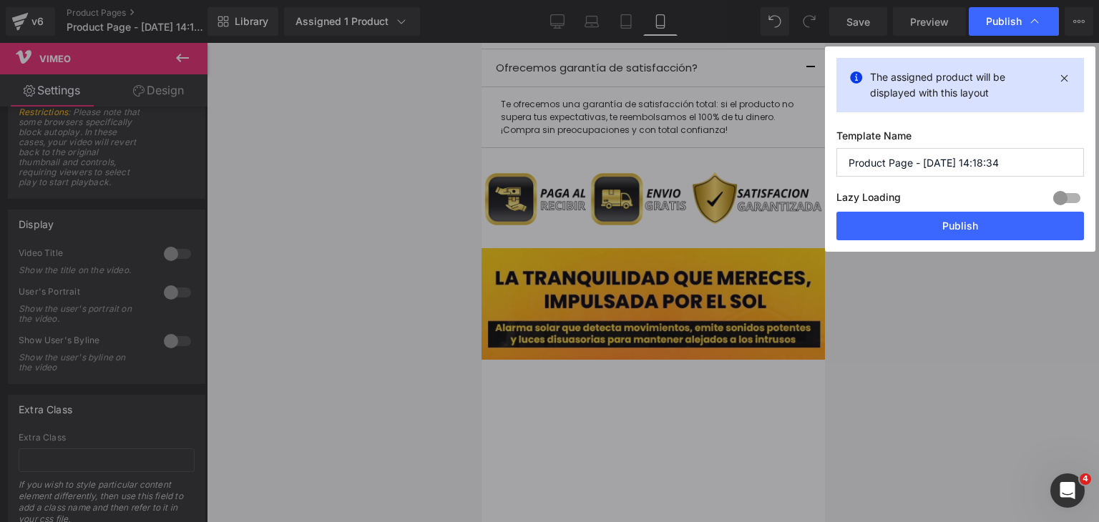
click at [1073, 193] on div at bounding box center [1066, 198] width 34 height 23
click at [1012, 231] on button "Publish" at bounding box center [959, 226] width 247 height 29
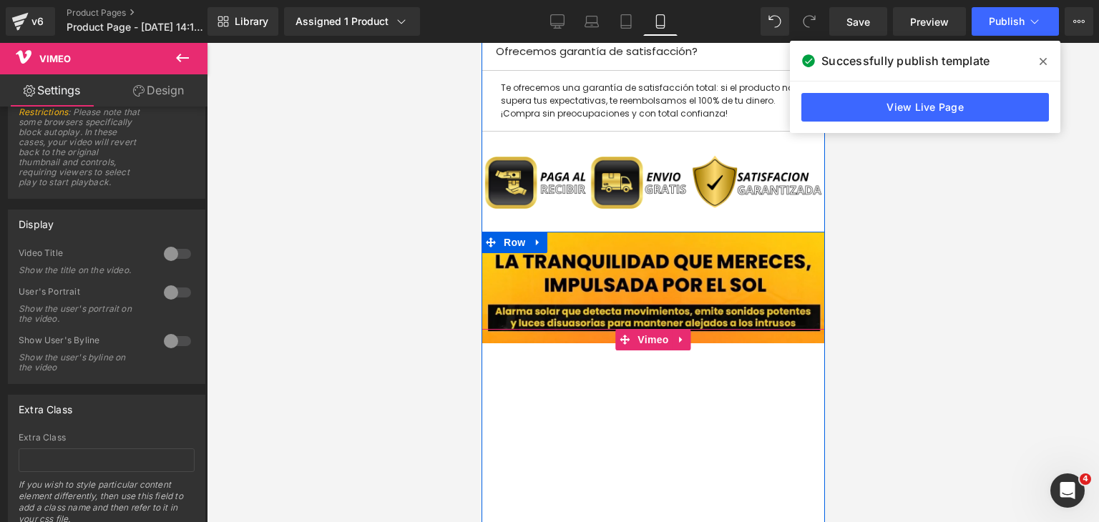
scroll to position [1411, 0]
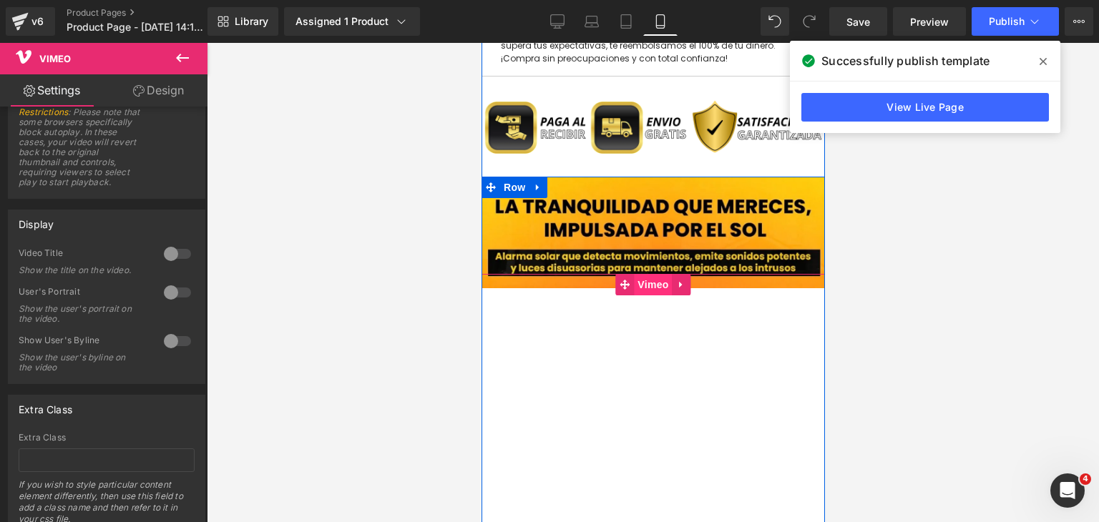
click at [652, 288] on span "Vimeo" at bounding box center [652, 284] width 38 height 21
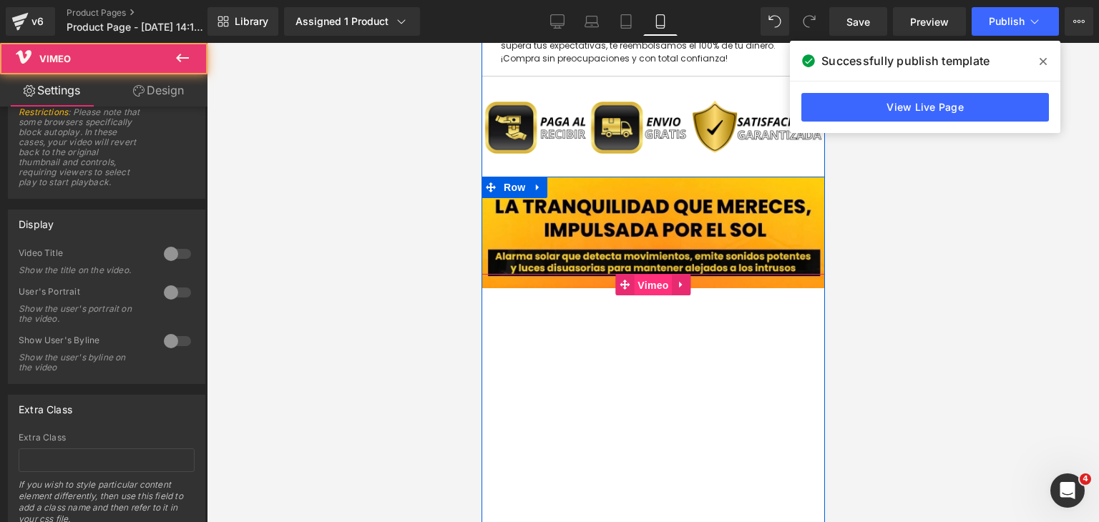
click at [655, 278] on span "Vimeo" at bounding box center [652, 285] width 38 height 21
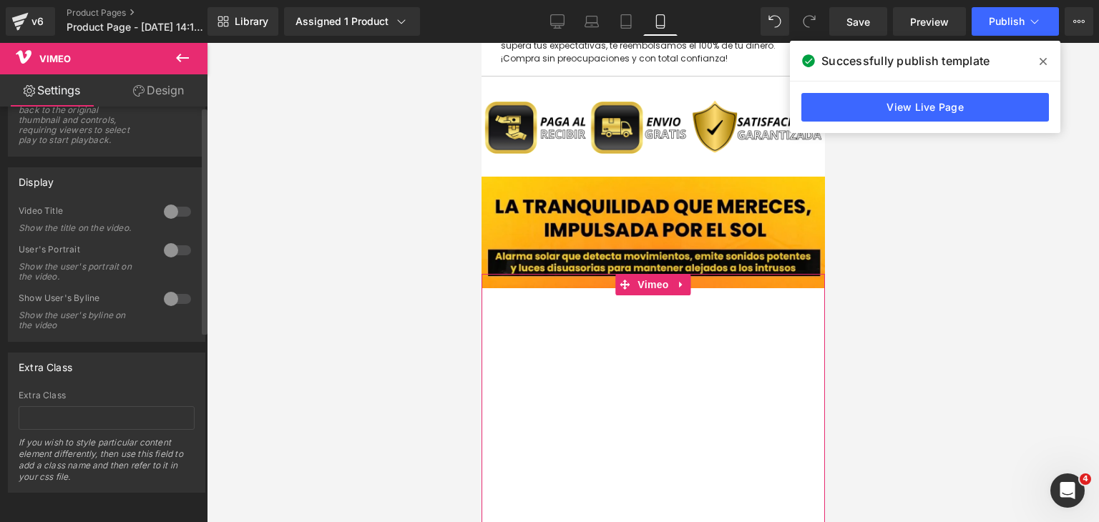
scroll to position [0, 0]
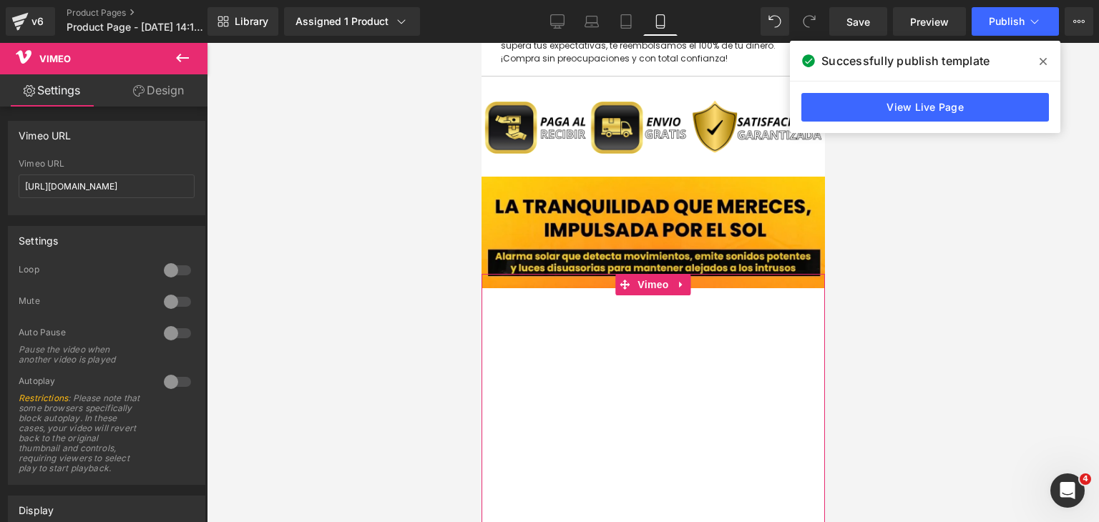
click at [180, 97] on link "Design" at bounding box center [159, 90] width 104 height 32
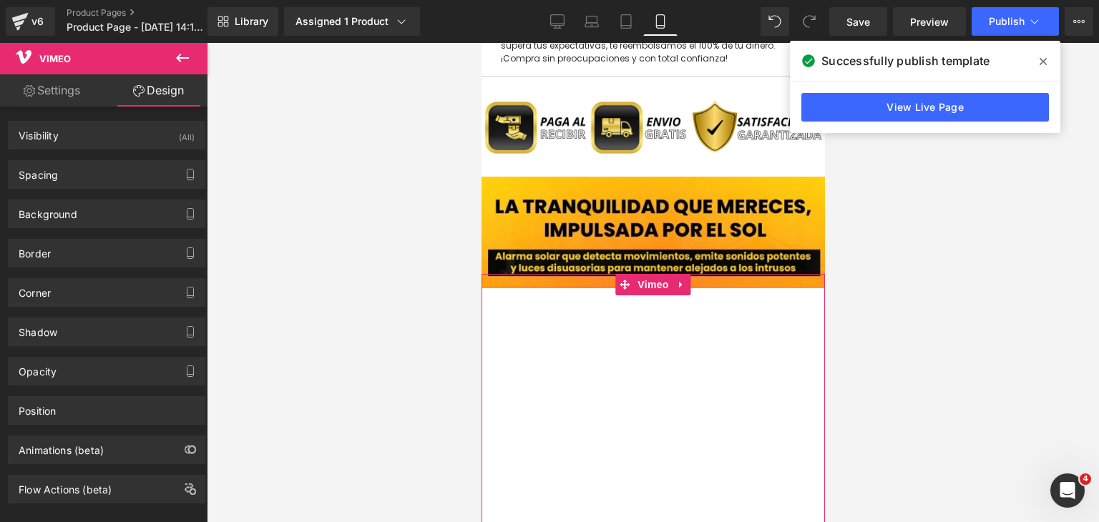
click at [79, 96] on link "Settings" at bounding box center [52, 90] width 104 height 32
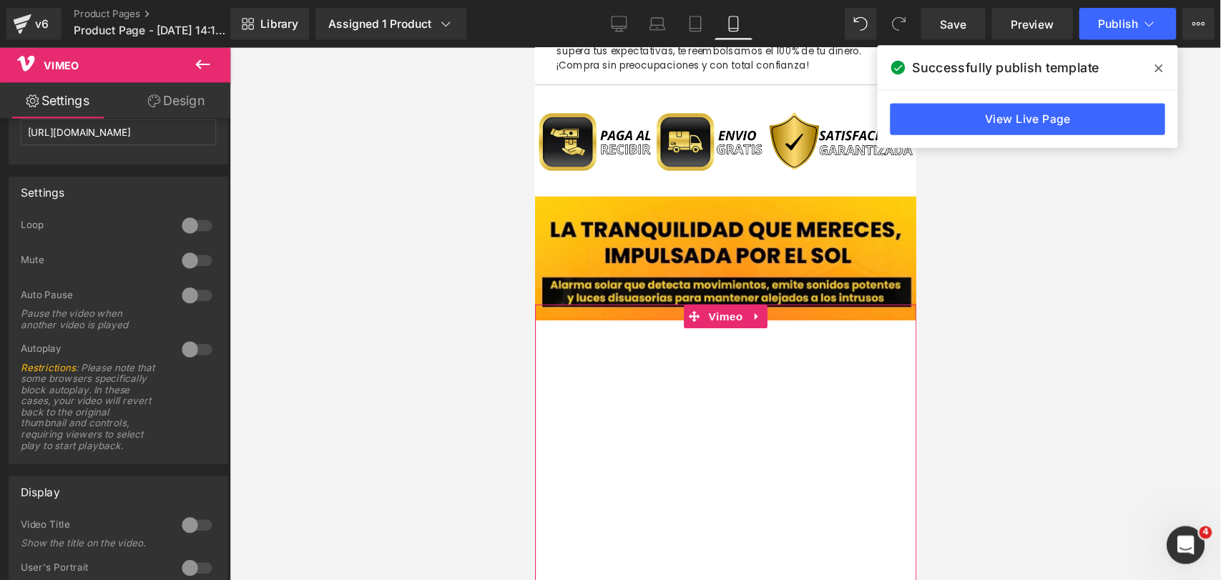
scroll to position [62, 0]
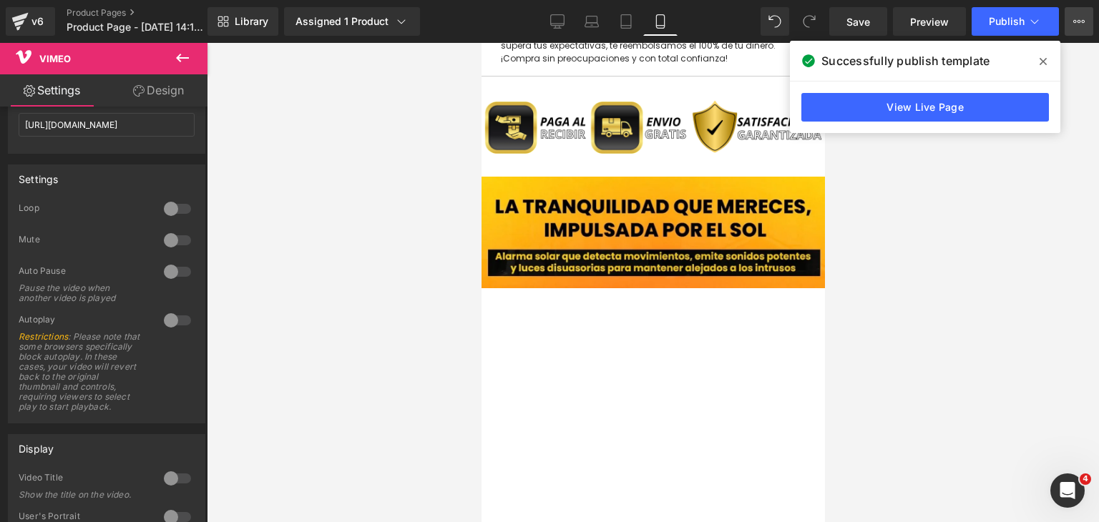
click at [1090, 26] on button "View Live Page View with current Template Save Template to Library Schedule Pub…" at bounding box center [1078, 21] width 29 height 29
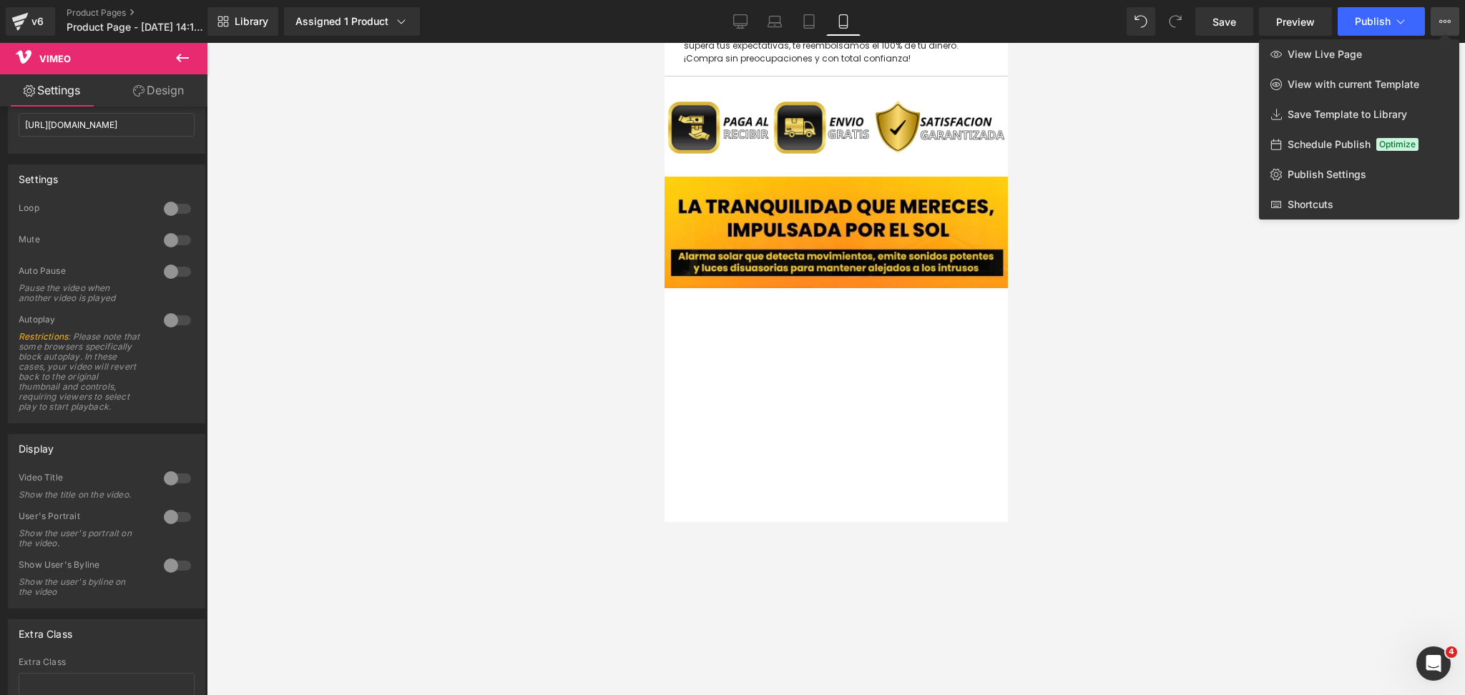
scroll to position [1411, 0]
drag, startPoint x: 1061, startPoint y: 1, endPoint x: 760, endPoint y: 619, distance: 688.4
click at [760, 521] on div at bounding box center [836, 369] width 1258 height 652
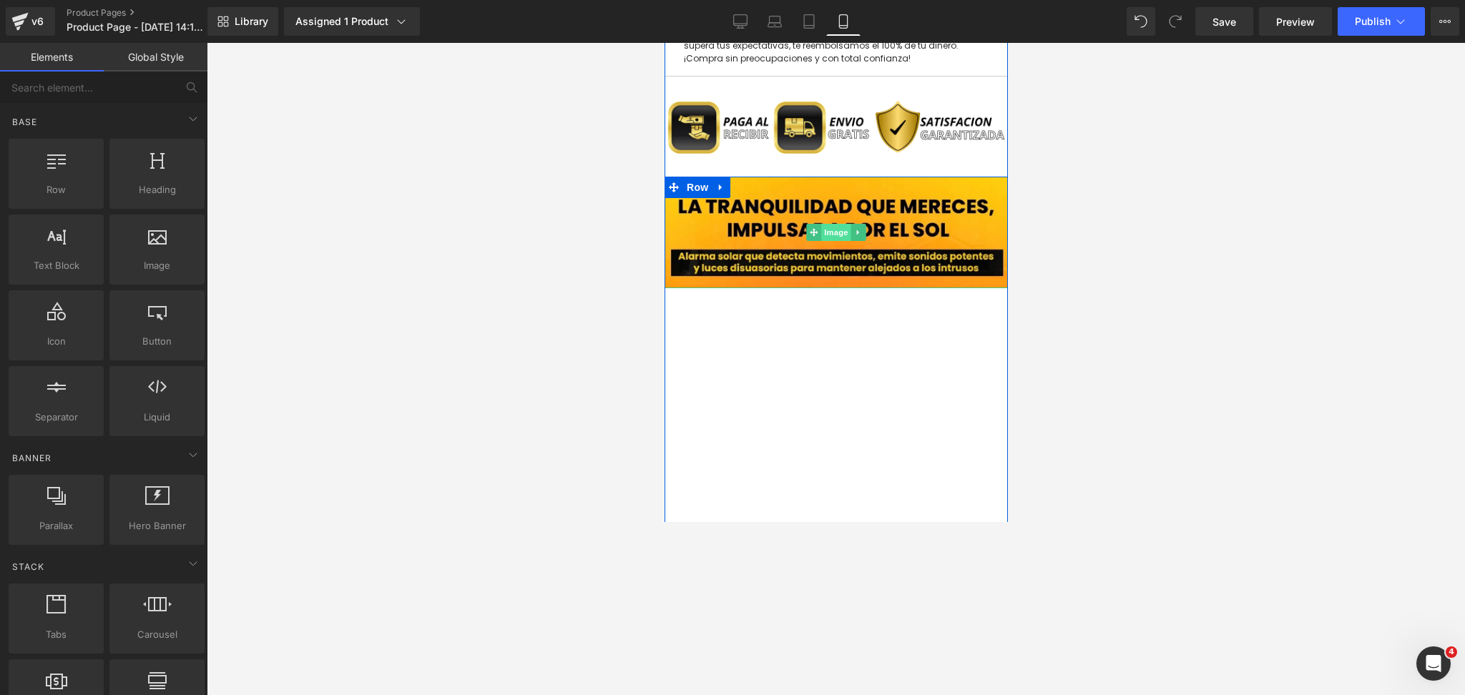
click at [828, 226] on span "Image" at bounding box center [835, 232] width 30 height 17
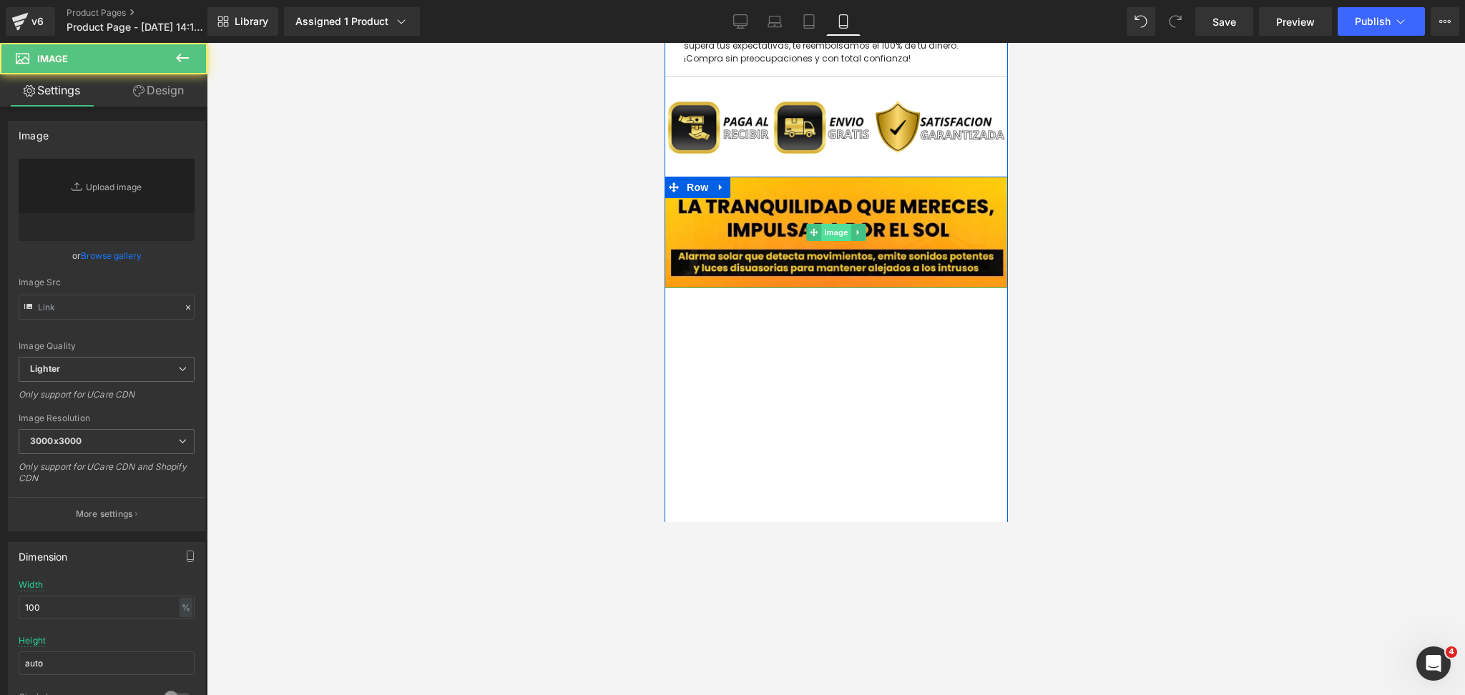
type input "[URL][DOMAIN_NAME]"
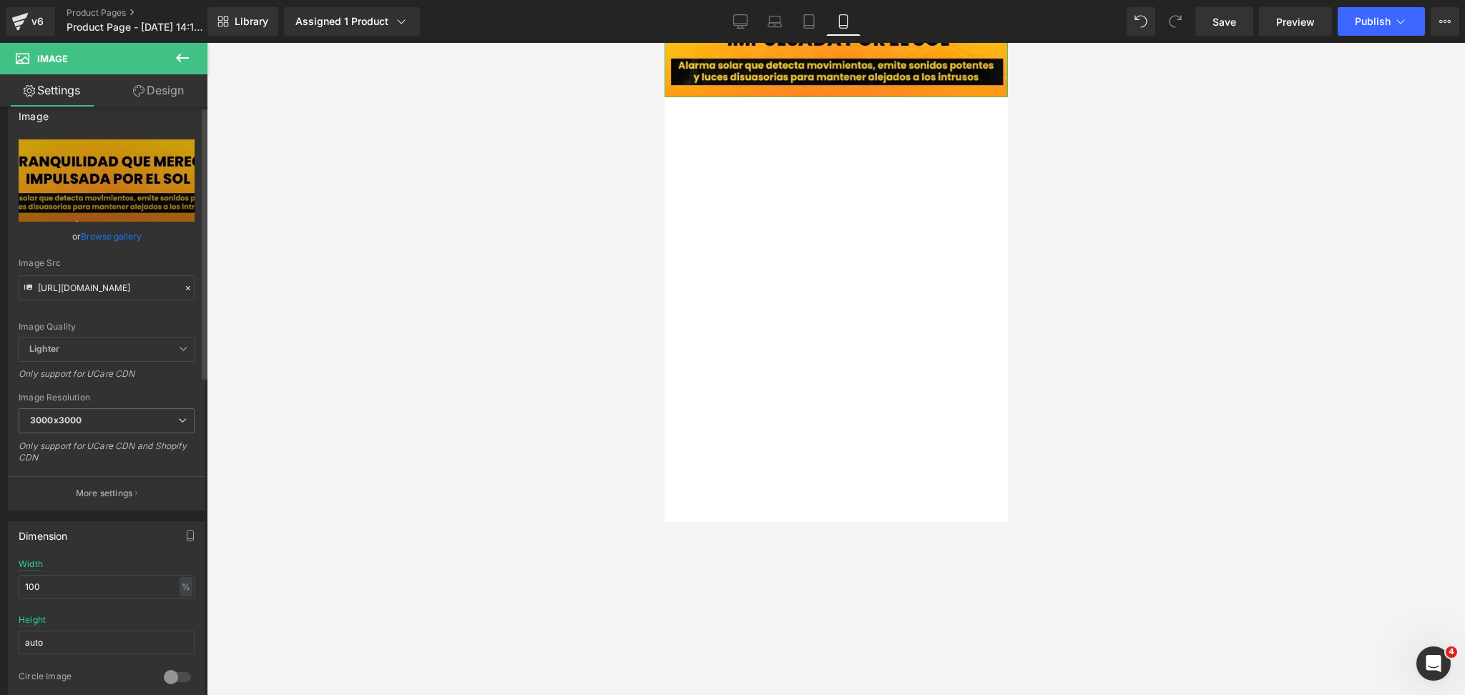
scroll to position [0, 0]
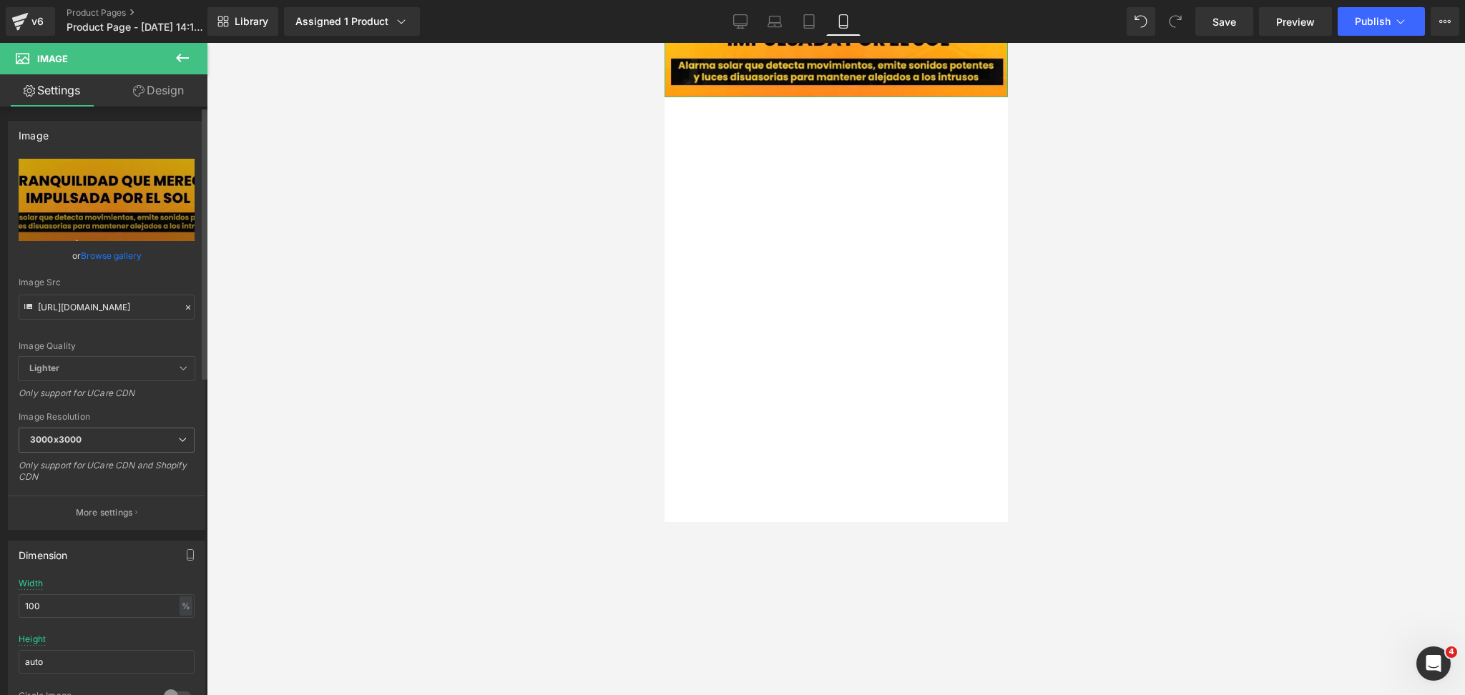
click at [143, 368] on span "Lighter" at bounding box center [107, 369] width 176 height 24
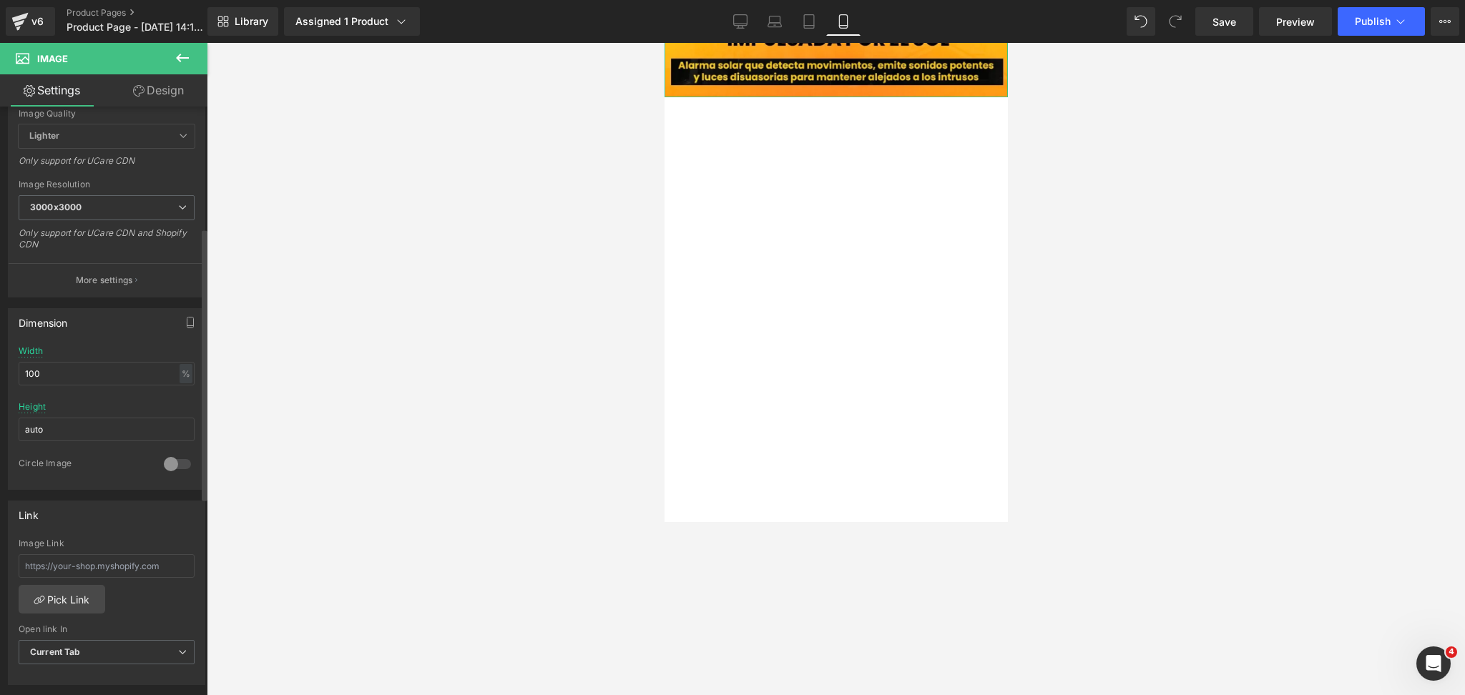
scroll to position [286, 0]
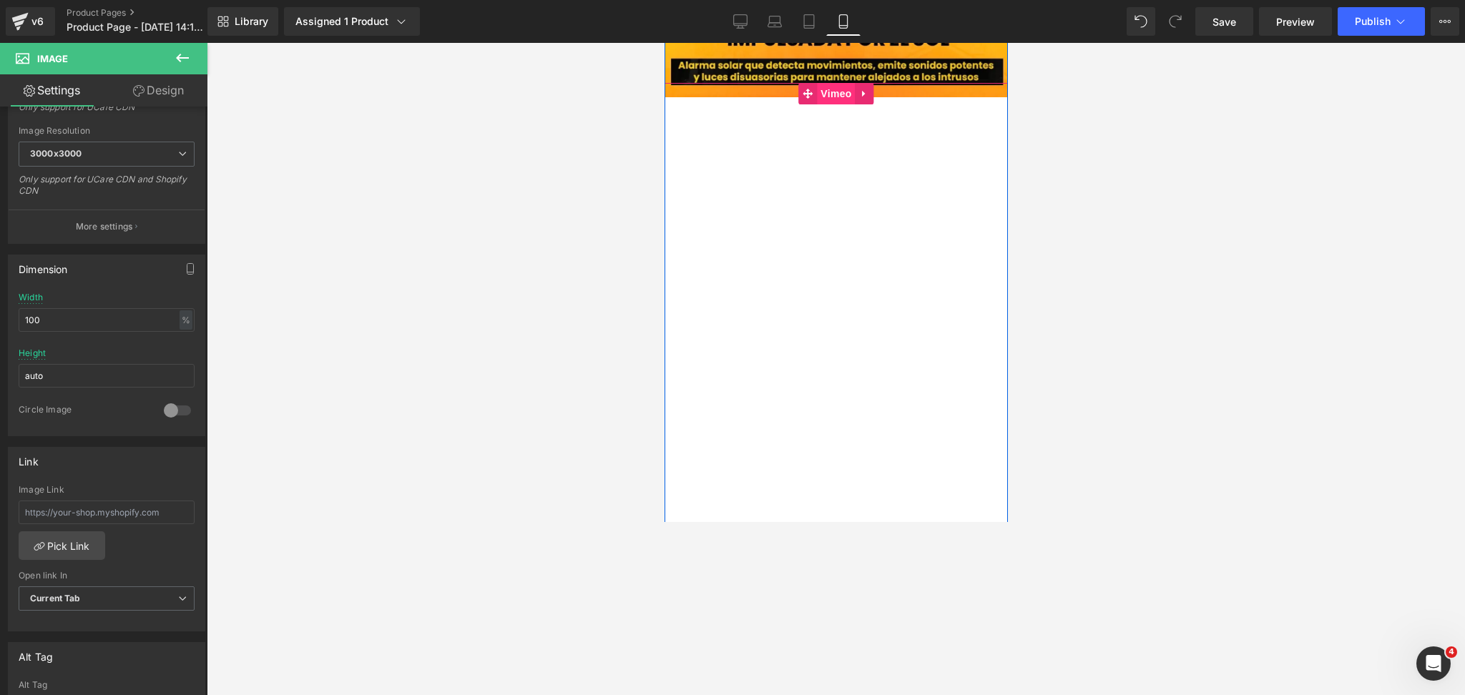
click at [839, 90] on span "Vimeo" at bounding box center [835, 93] width 38 height 21
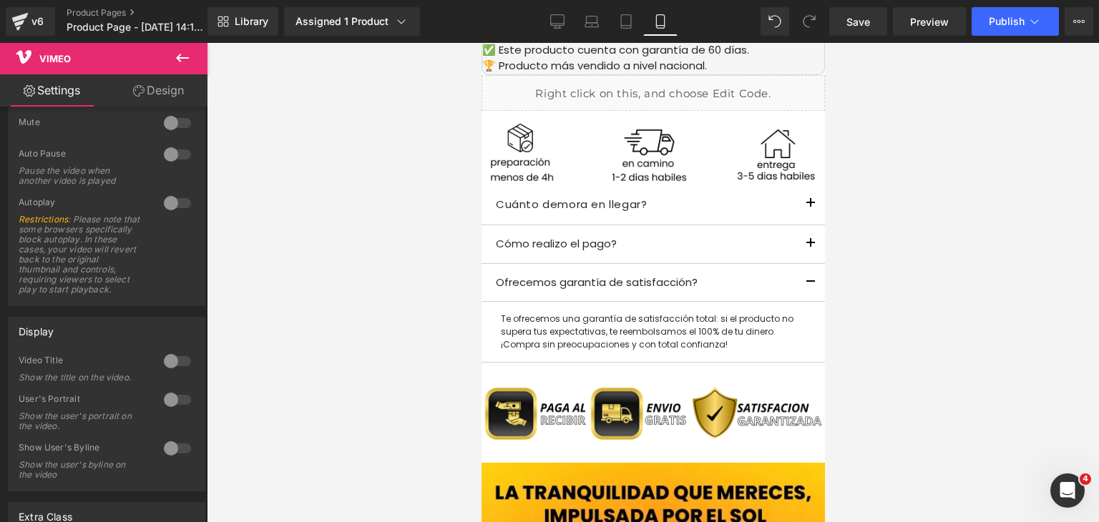
scroll to position [1125, 0]
drag, startPoint x: 1459, startPoint y: 0, endPoint x: 227, endPoint y: 421, distance: 1302.3
click at [227, 421] on div at bounding box center [653, 282] width 892 height 479
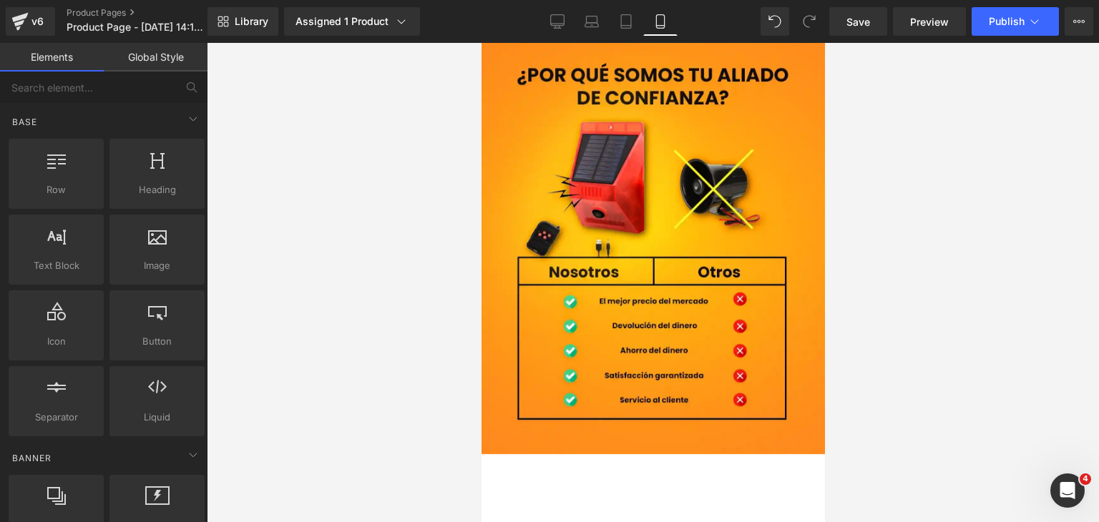
scroll to position [0, 0]
